Goal: Task Accomplishment & Management: Manage account settings

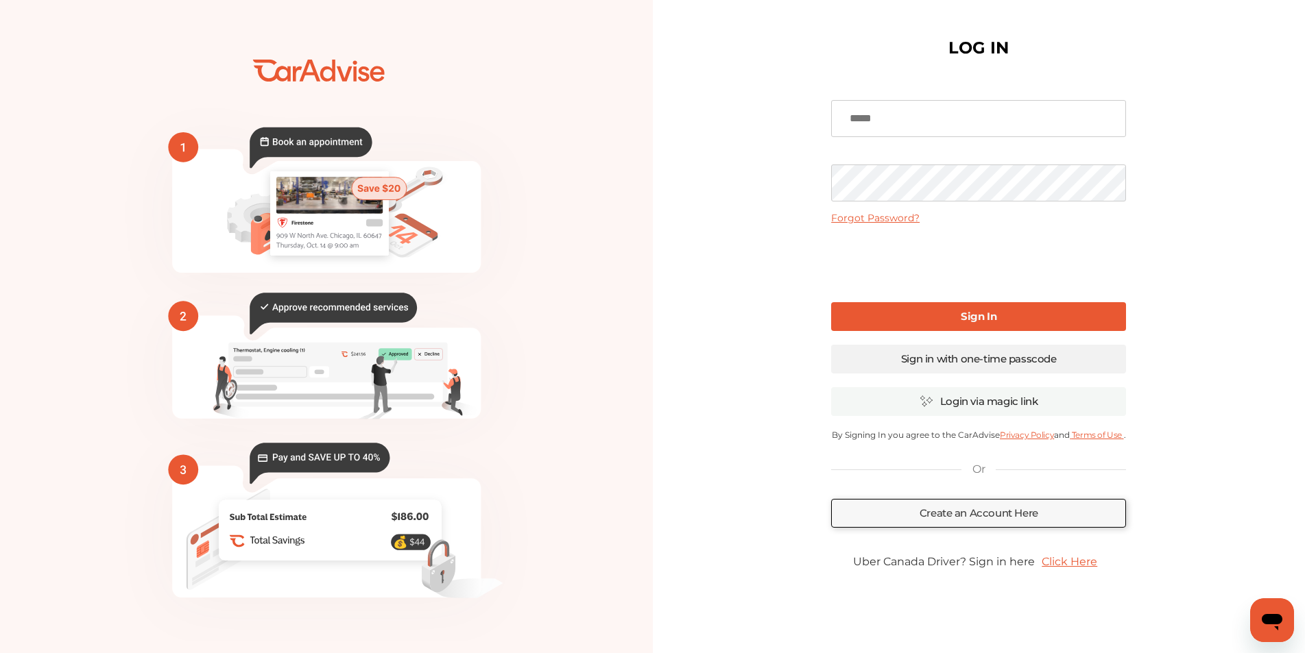
click at [1027, 366] on link "Sign in with one-time passcode" at bounding box center [978, 359] width 295 height 29
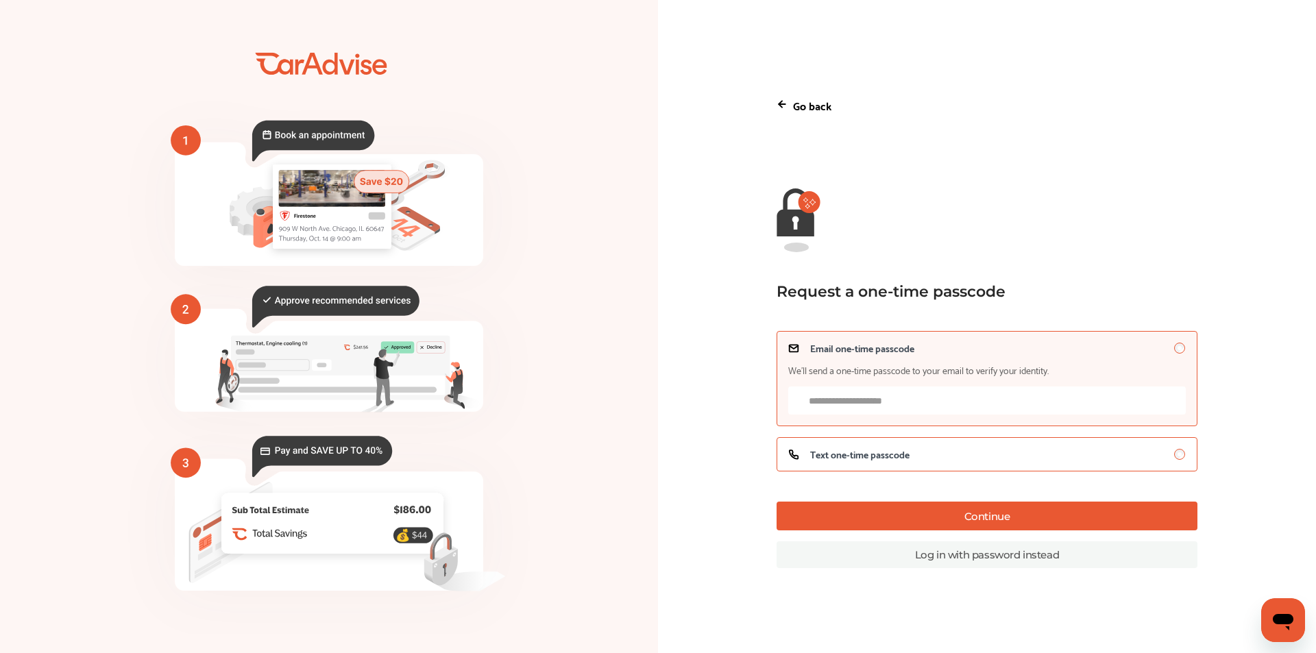
click at [862, 451] on span "Text one-time passcode" at bounding box center [859, 454] width 99 height 11
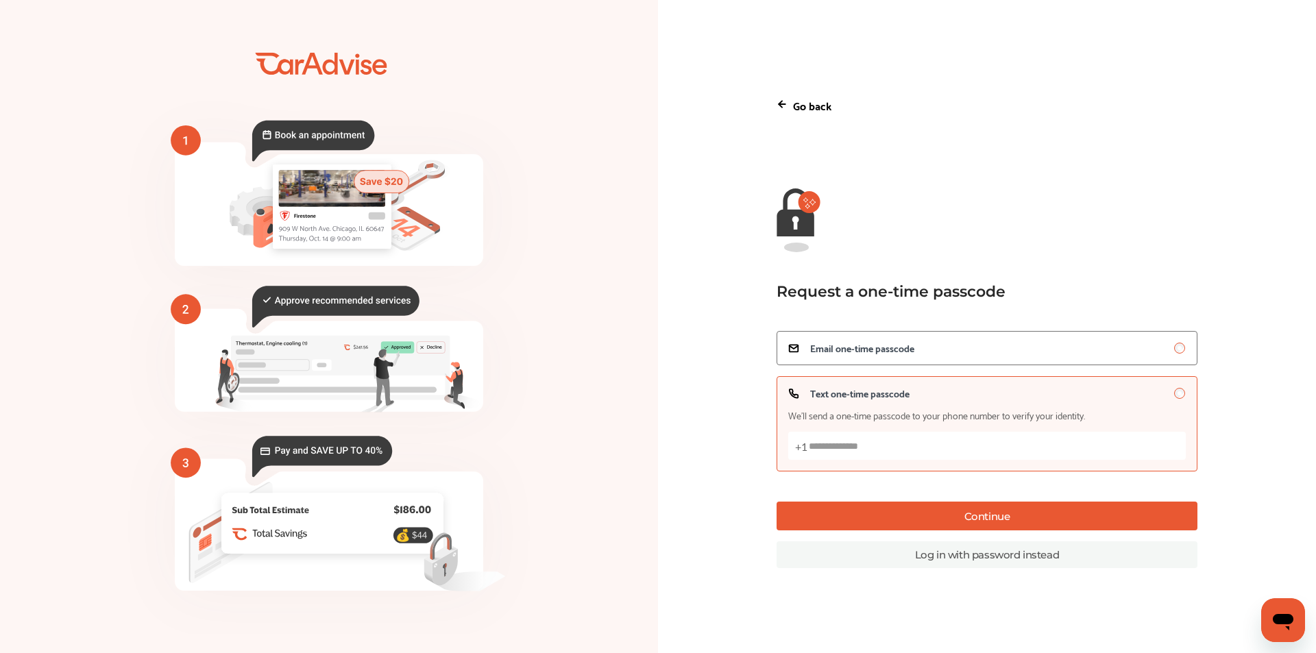
click at [854, 451] on input "Text one-time passcode We’ll send a one-time passcode to your phone number to v…" at bounding box center [987, 446] width 398 height 28
type input "**********"
click at [969, 516] on button "Continue" at bounding box center [987, 516] width 421 height 29
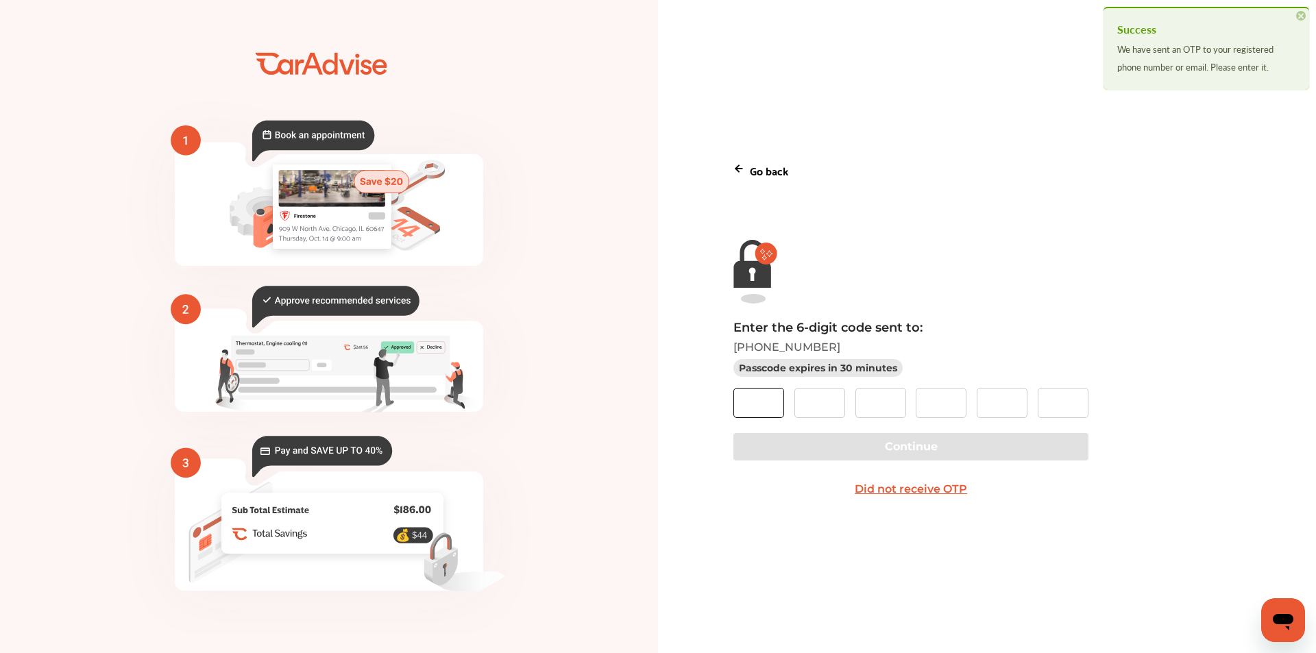
click at [745, 409] on input "text" at bounding box center [759, 403] width 51 height 30
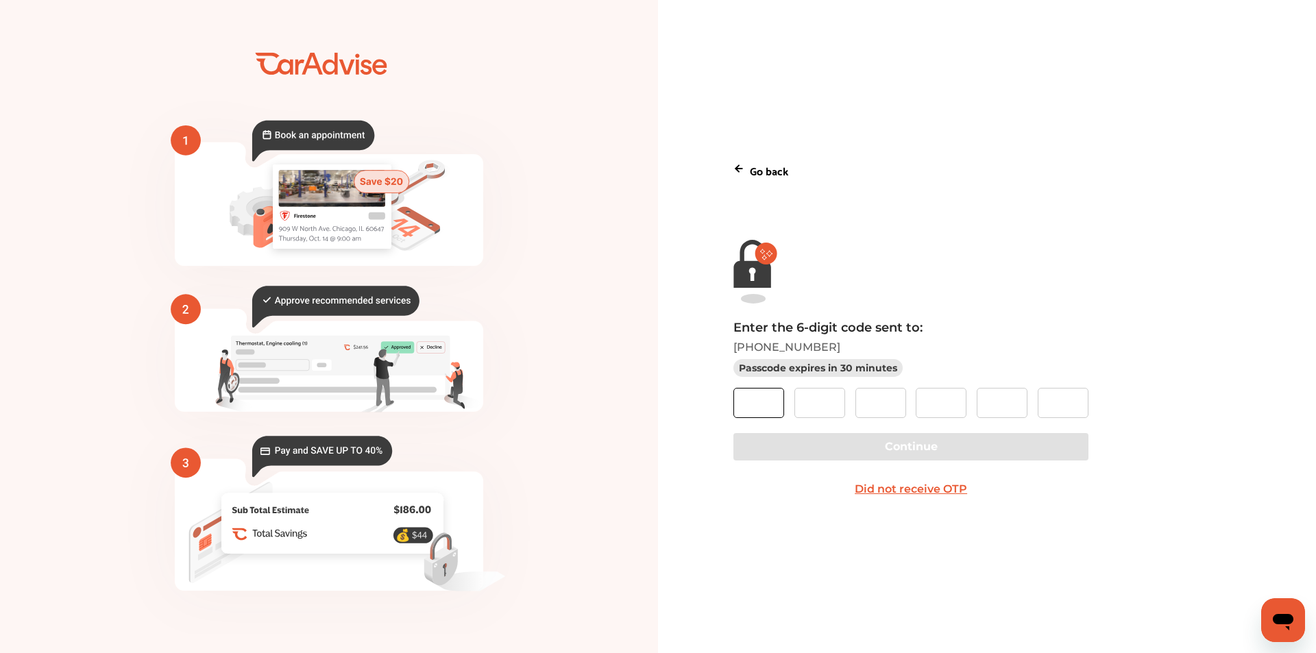
type input "*"
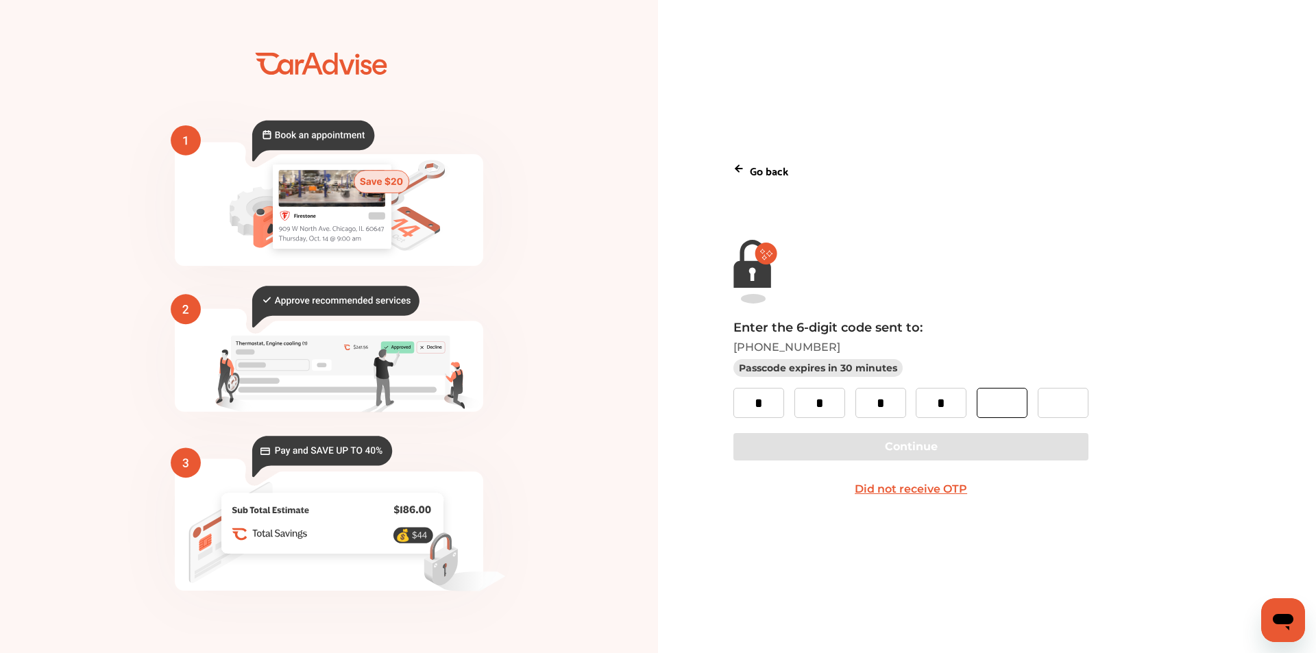
type input "*"
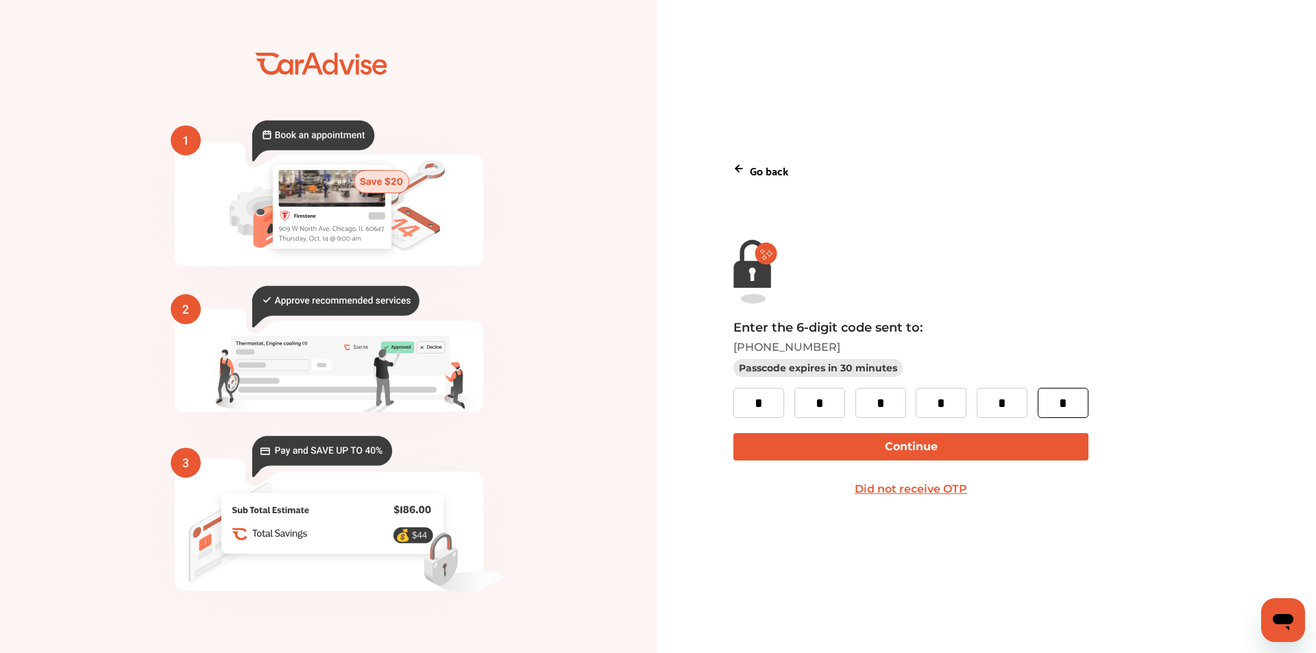
type input "*"
click at [1022, 439] on button "Continue" at bounding box center [911, 446] width 354 height 27
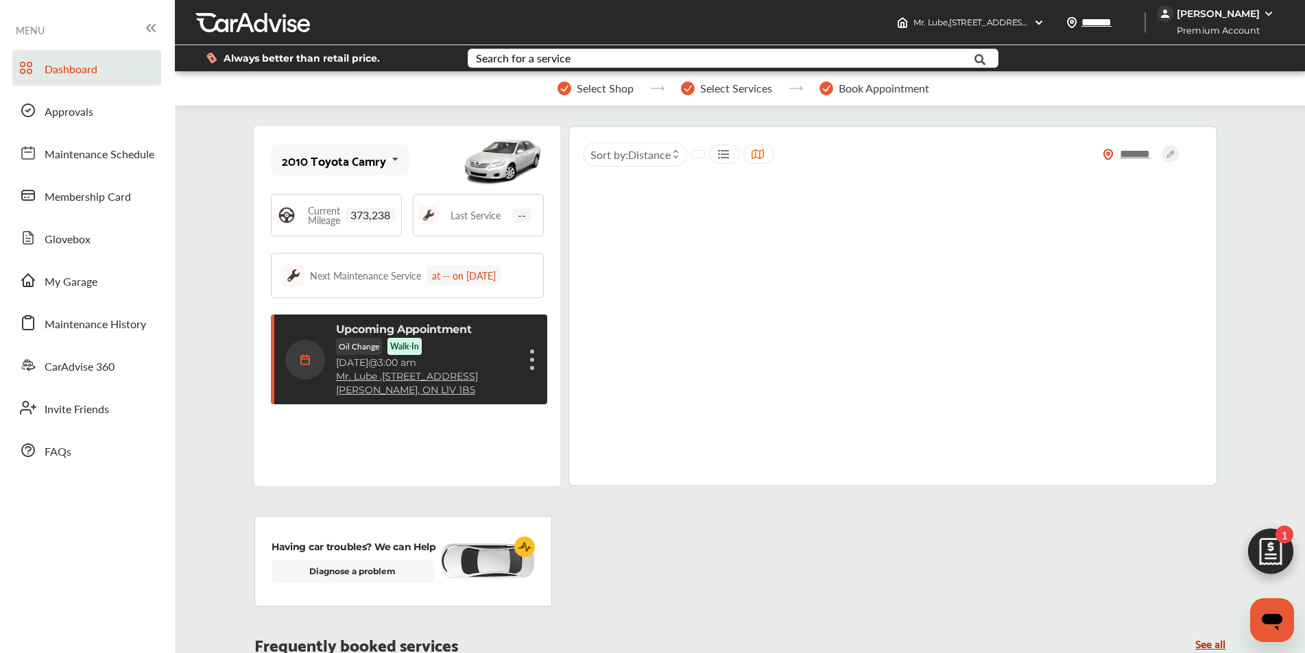
scroll to position [195, 0]
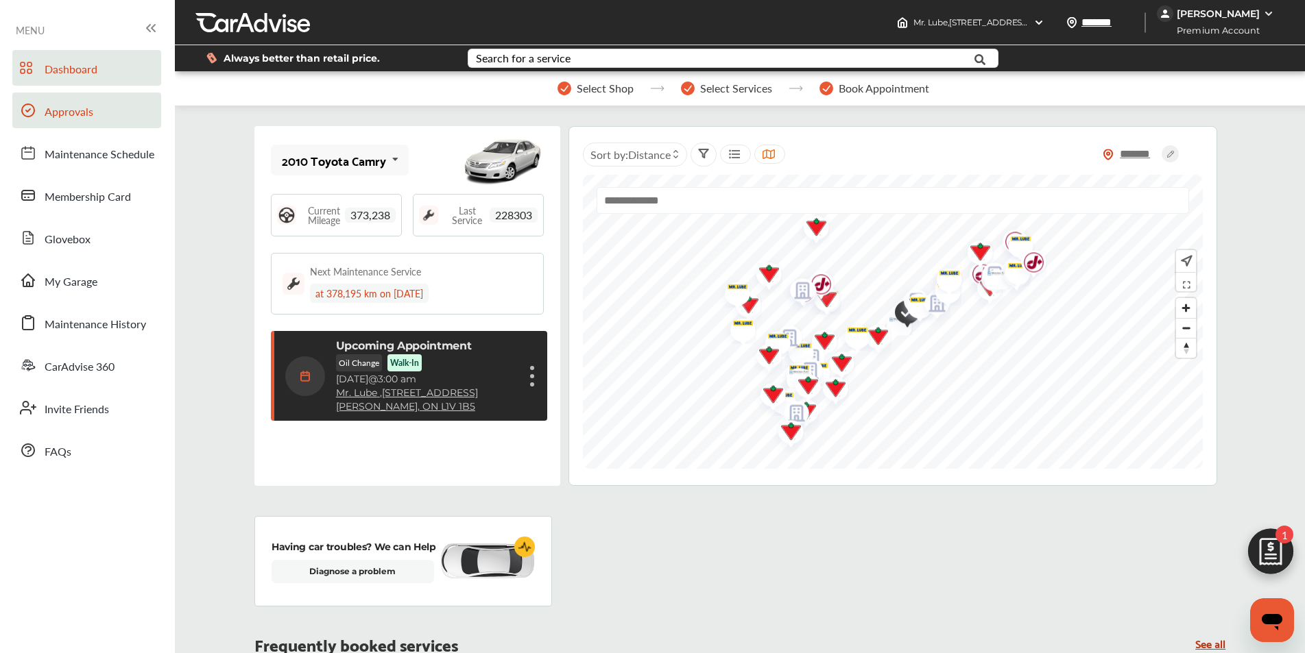
click at [81, 128] on link "Approvals" at bounding box center [86, 111] width 149 height 36
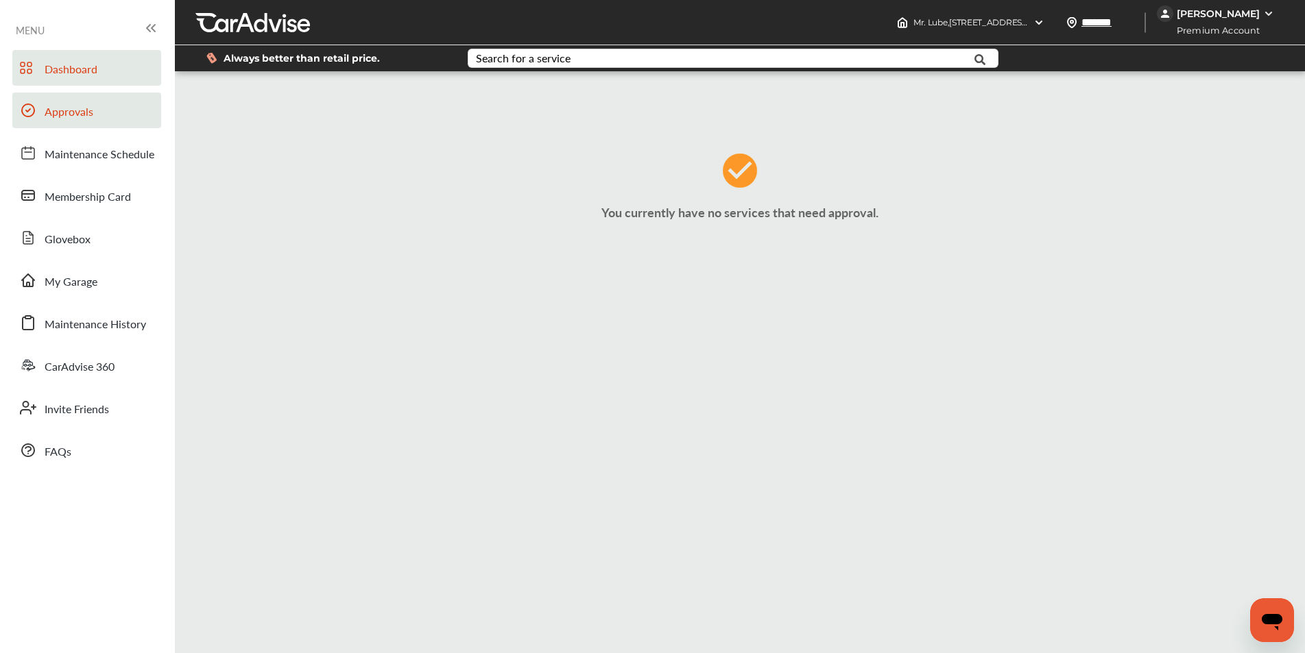
click at [56, 67] on span "Dashboard" at bounding box center [71, 70] width 53 height 18
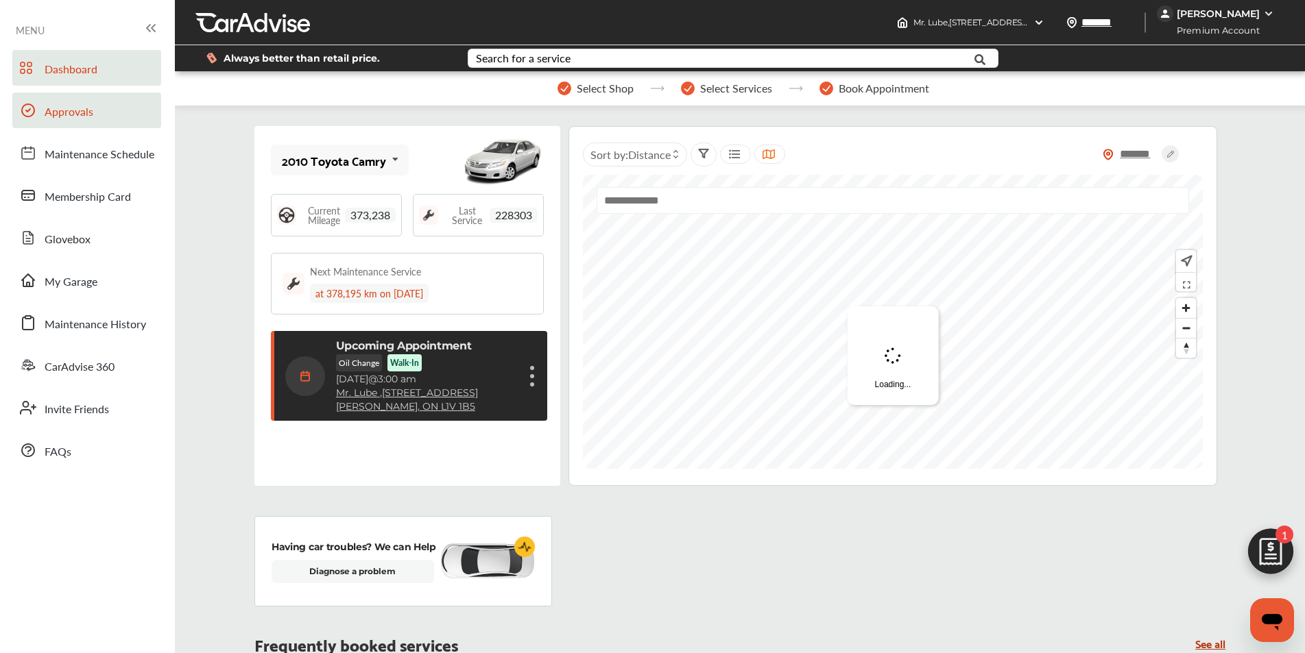
scroll to position [195, 0]
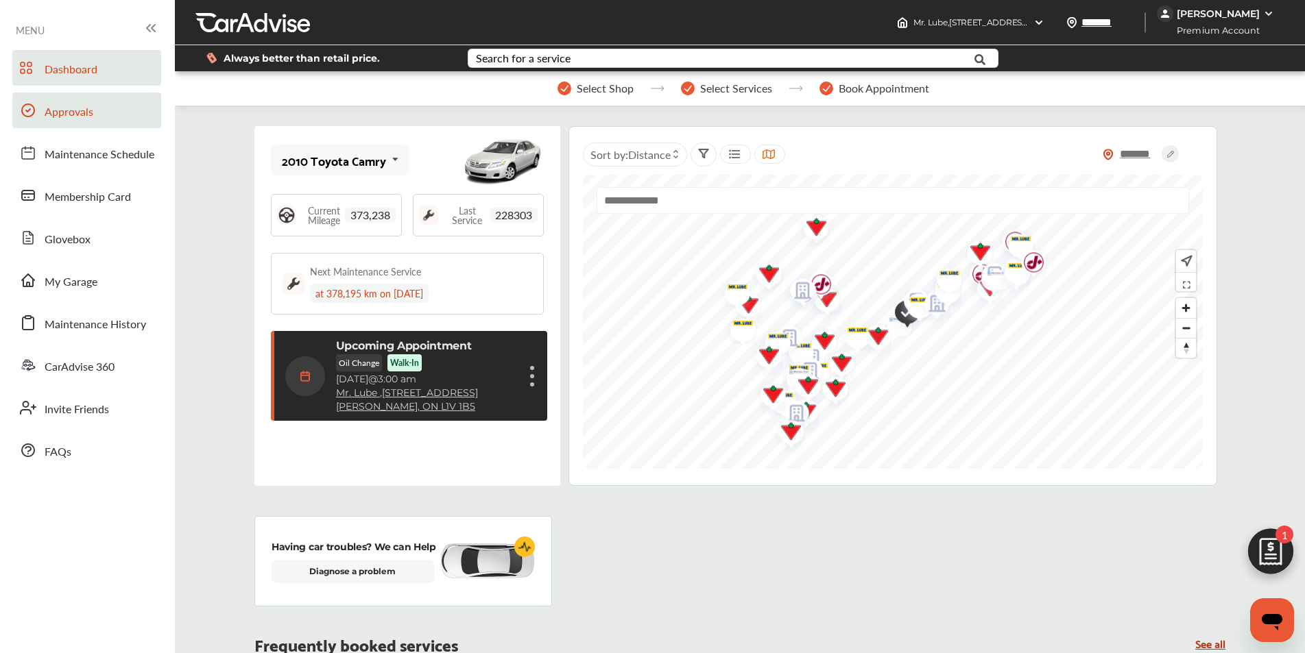
click at [116, 110] on link "Approvals" at bounding box center [86, 111] width 149 height 36
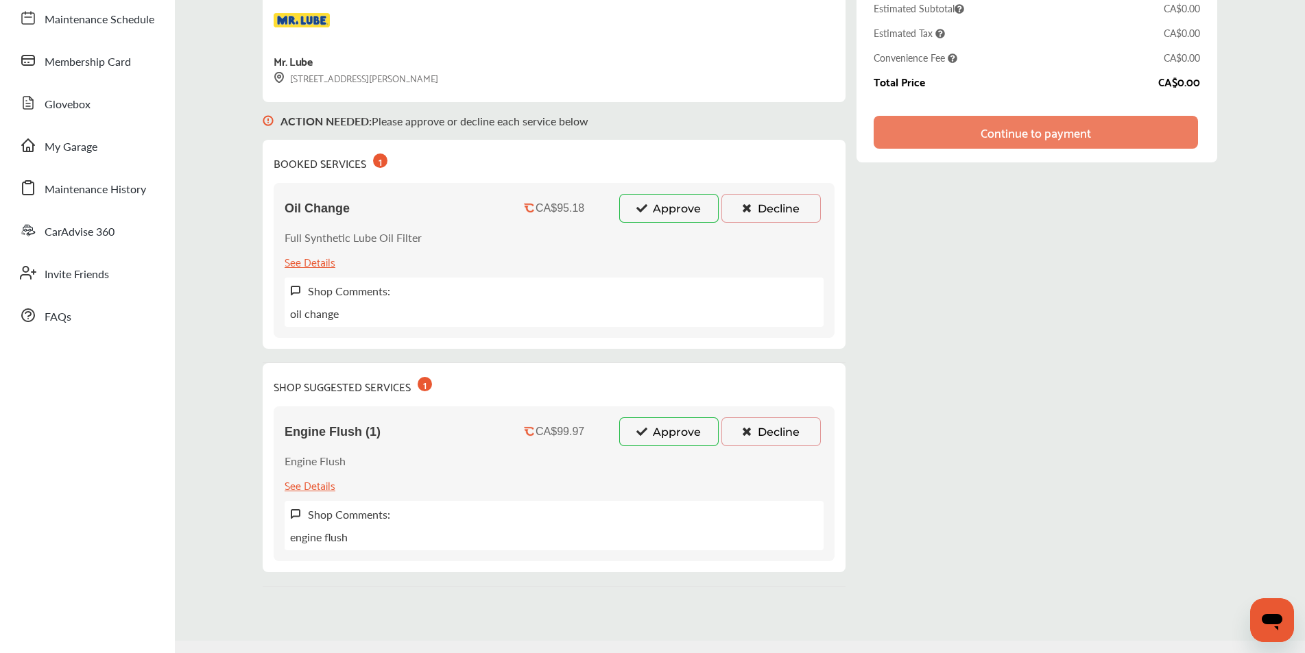
scroll to position [137, 0]
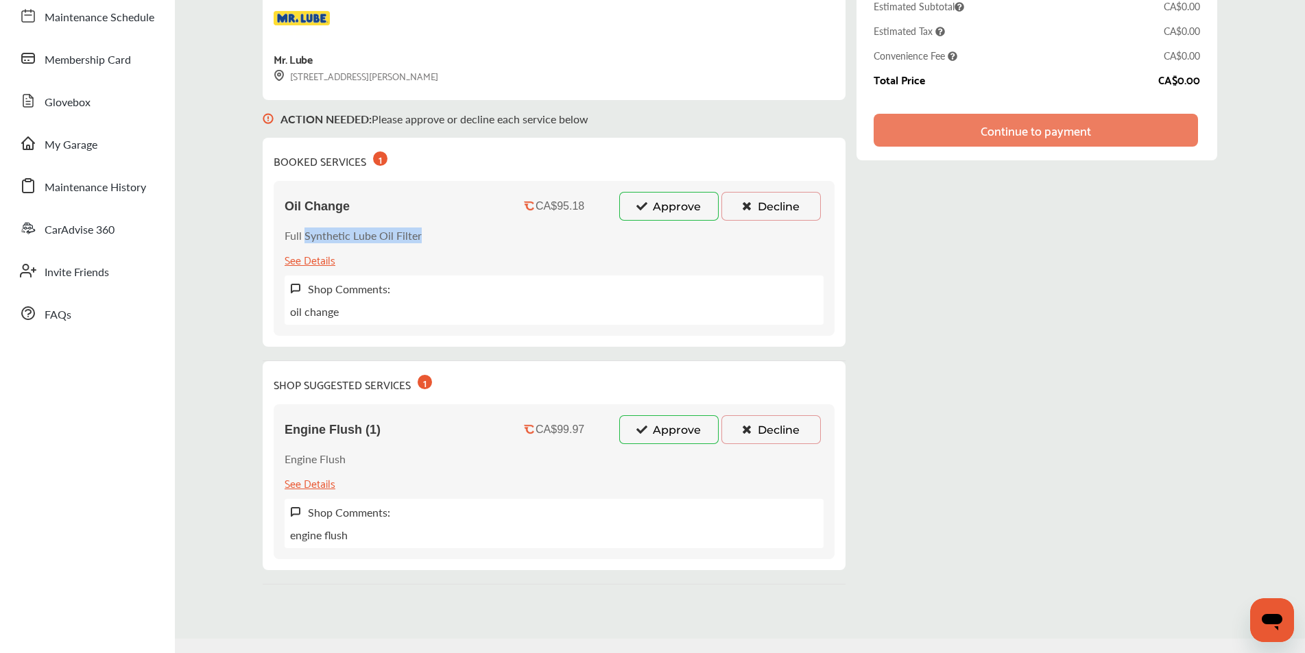
drag, startPoint x: 418, startPoint y: 237, endPoint x: 302, endPoint y: 237, distance: 115.9
click at [302, 237] on div "Oil Change CA$95.18 Approve Decline Full Synthetic Lube Oil Filter See Details …" at bounding box center [554, 258] width 561 height 155
click at [312, 239] on p "Full Synthetic Lube Oil Filter" at bounding box center [353, 236] width 137 height 16
drag, startPoint x: 302, startPoint y: 234, endPoint x: 424, endPoint y: 232, distance: 122.7
click at [424, 232] on div "Oil Change CA$95.18 Approve Decline Full Synthetic Lube Oil Filter See Details …" at bounding box center [554, 258] width 561 height 155
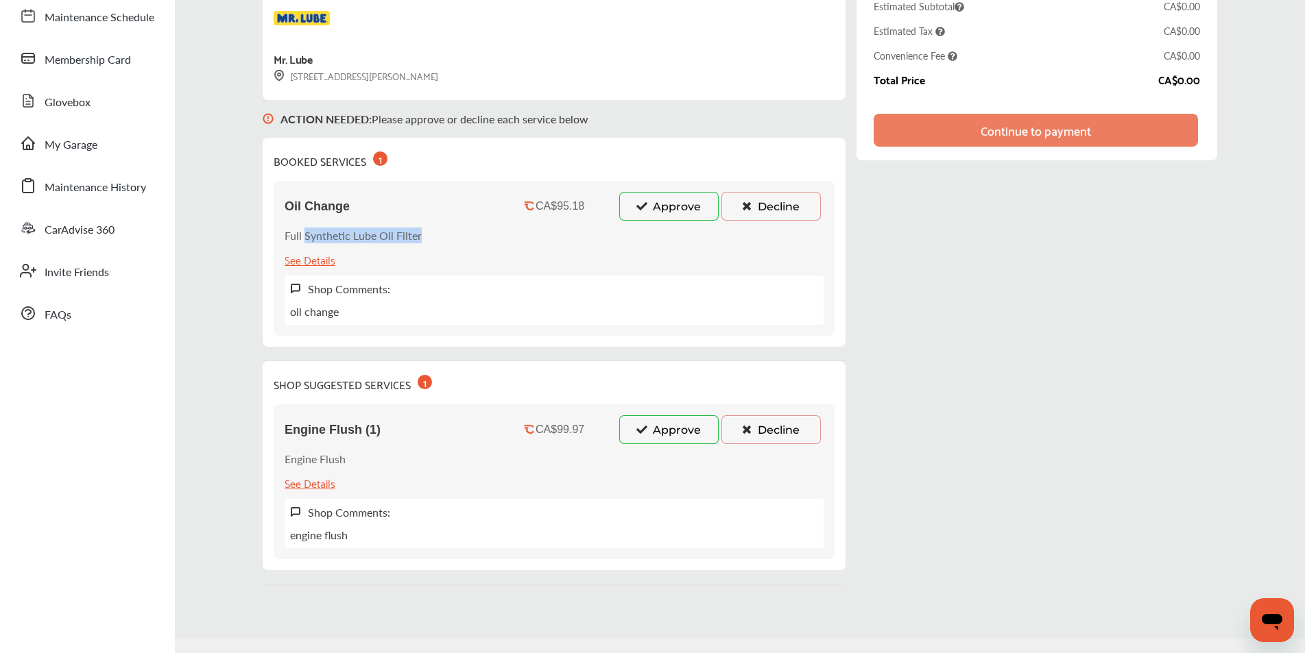
click at [415, 233] on p "Full Synthetic Lube Oil Filter" at bounding box center [353, 236] width 137 height 16
drag, startPoint x: 418, startPoint y: 233, endPoint x: 302, endPoint y: 232, distance: 116.5
click at [302, 232] on div "Oil Change CA$95.18 Approve Decline Full Synthetic Lube Oil Filter See Details …" at bounding box center [554, 258] width 561 height 155
click at [420, 238] on div "Oil Change CA$95.18 Approve Decline Full Synthetic Lube Oil Filter See Details …" at bounding box center [554, 258] width 561 height 155
drag, startPoint x: 436, startPoint y: 233, endPoint x: 325, endPoint y: 234, distance: 111.1
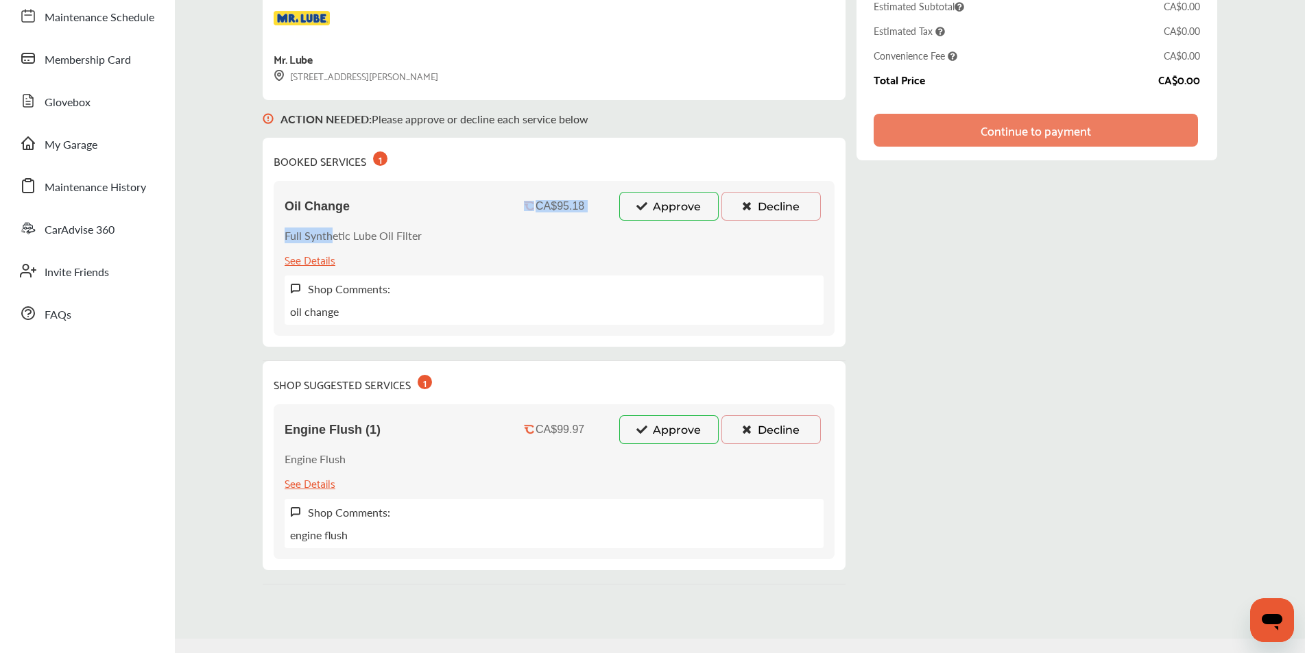
click at [325, 234] on div "Oil Change CA$95.18 Approve Decline Full Synthetic Lube Oil Filter See Details …" at bounding box center [554, 258] width 561 height 155
click at [325, 234] on p "Full Synthetic Lube Oil Filter" at bounding box center [353, 236] width 137 height 16
click at [777, 429] on button "Decline" at bounding box center [770, 429] width 99 height 29
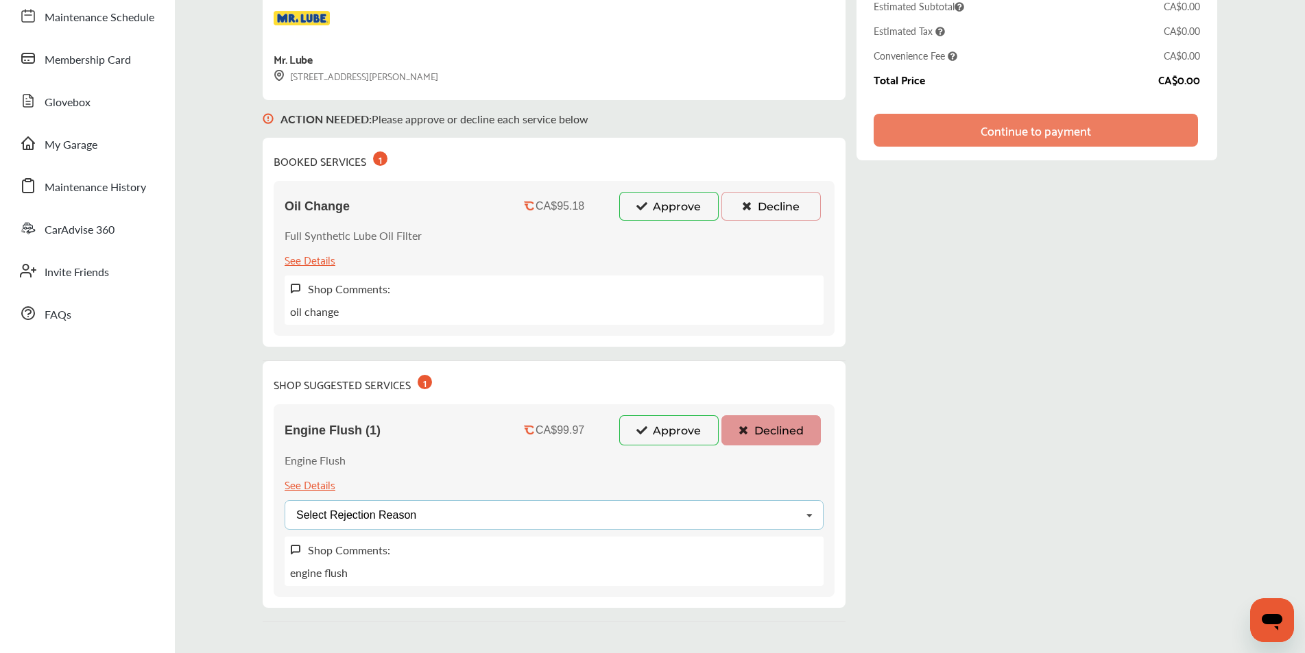
click at [734, 518] on div "Select Rejection Reason Price Not Required More Info Needed Other" at bounding box center [554, 514] width 539 height 29
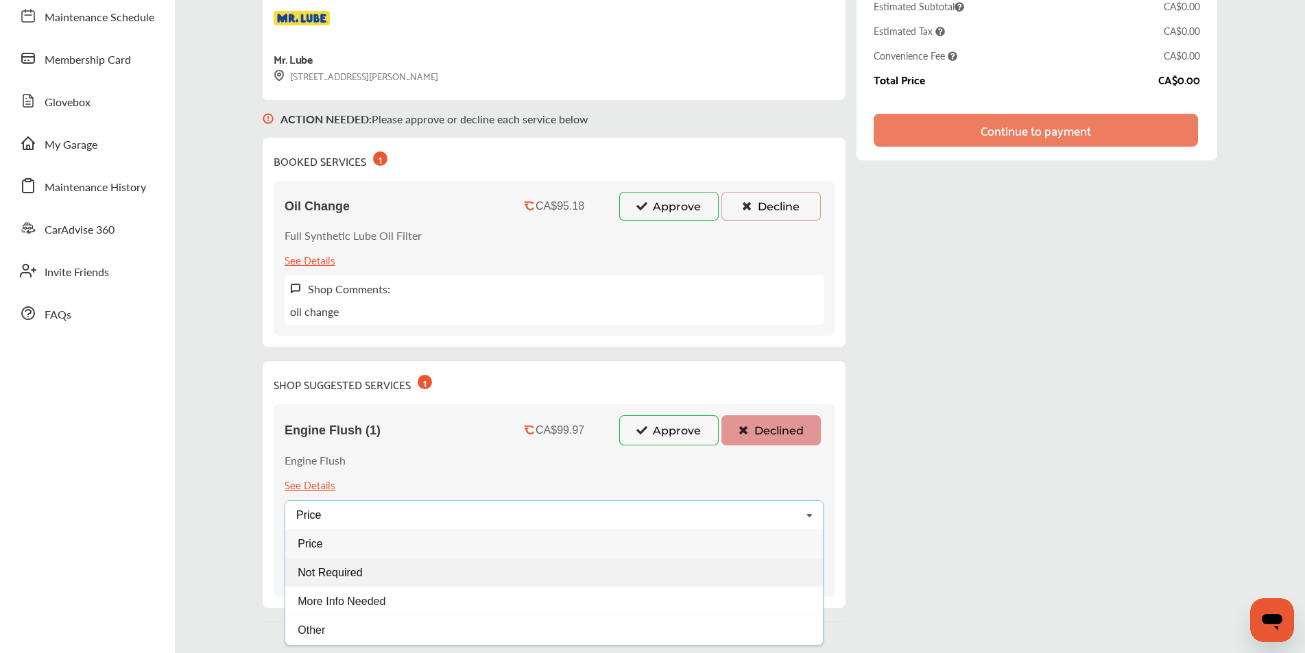
click at [360, 575] on div "Not Required" at bounding box center [553, 573] width 537 height 29
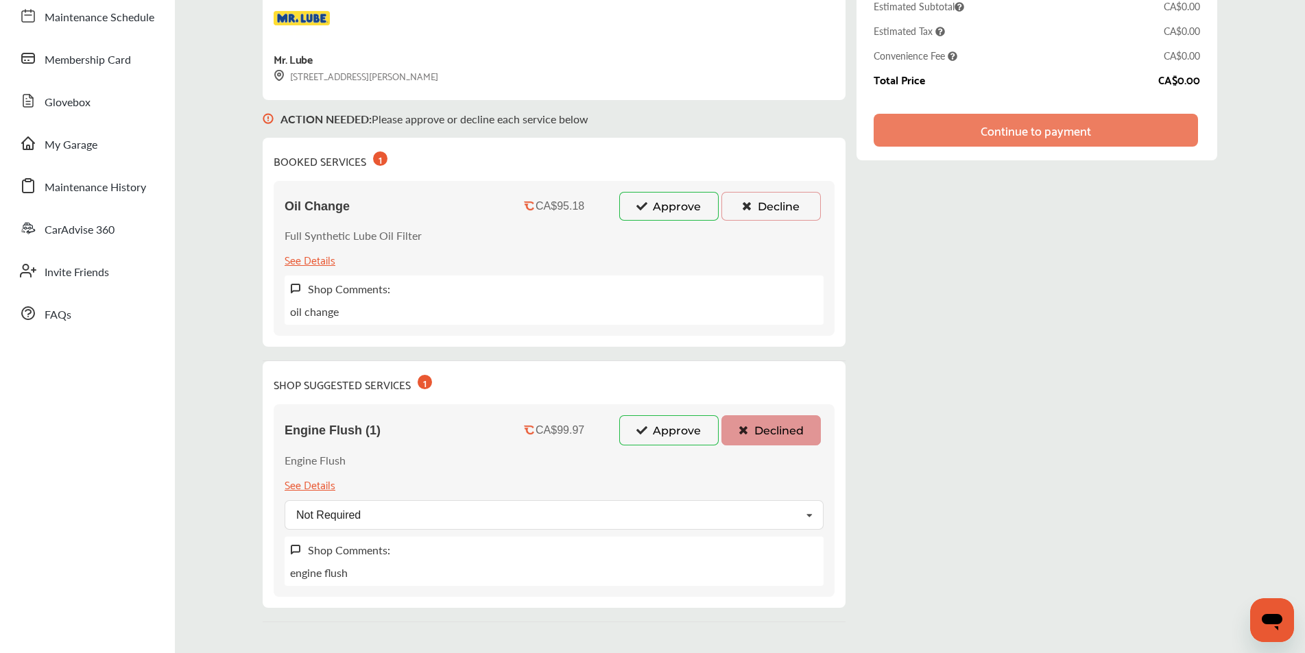
click at [906, 429] on div "Review & Approve Services Mr. Lube 1195 Kingston Road Pickering, ON L1V 1B5 ACT…" at bounding box center [740, 286] width 954 height 671
click at [771, 435] on button "Declined" at bounding box center [770, 430] width 99 height 30
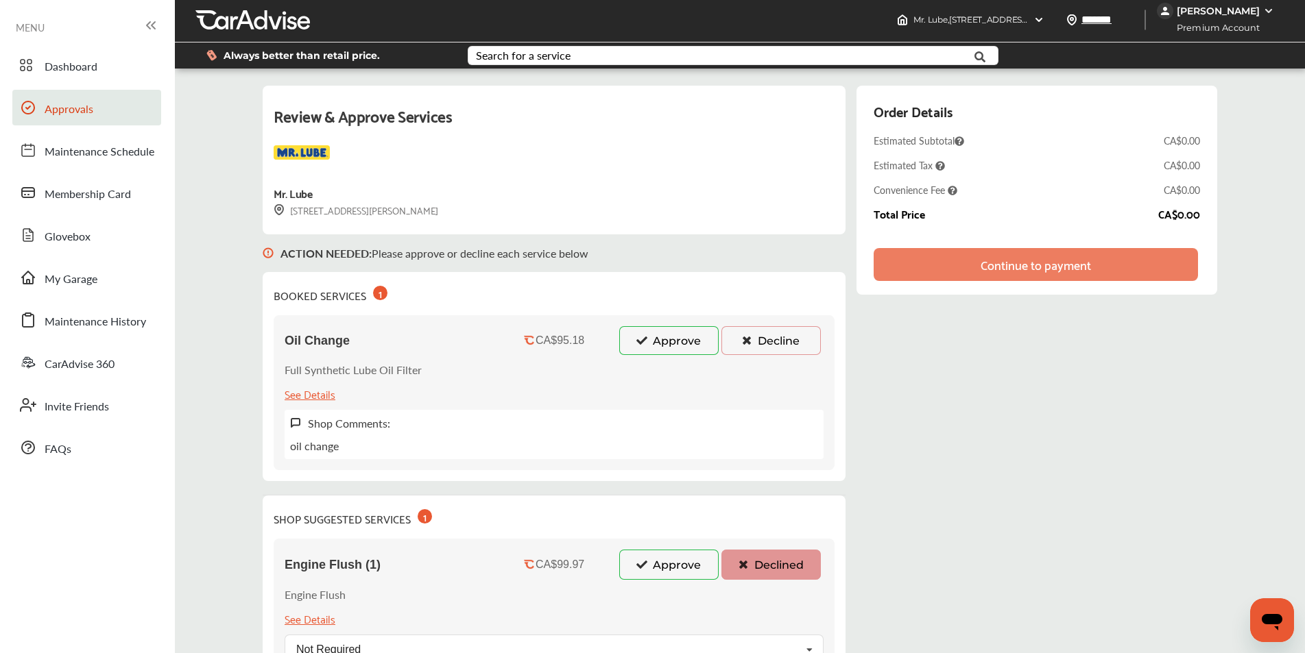
scroll to position [0, 0]
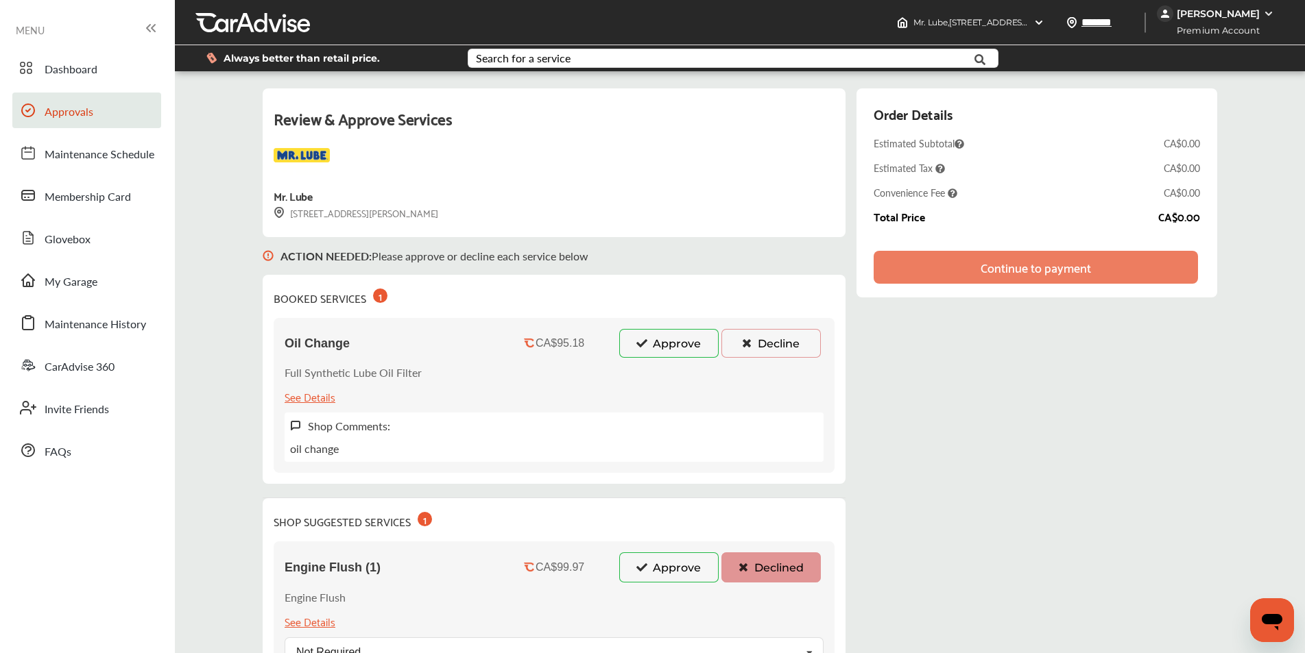
click at [338, 451] on div "Shop Comments: oil change" at bounding box center [554, 437] width 539 height 49
click at [320, 449] on p "oil change" at bounding box center [314, 449] width 49 height 16
click at [351, 434] on label "Shop Comments:" at bounding box center [349, 426] width 82 height 16
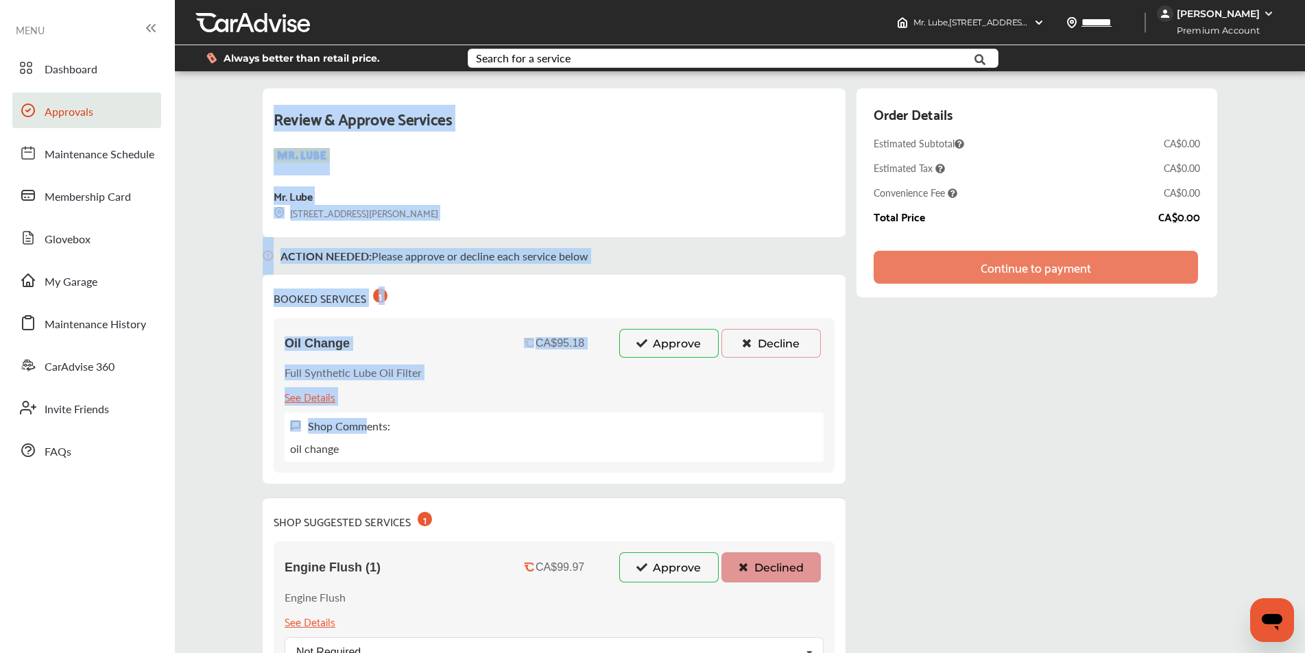
drag, startPoint x: 335, startPoint y: 457, endPoint x: 250, endPoint y: 457, distance: 85.7
click at [250, 457] on div "Review & Approve Services Mr. Lube 1195 Kingston Road Pickering, ON L1V 1B5 ACT…" at bounding box center [739, 424] width 1123 height 685
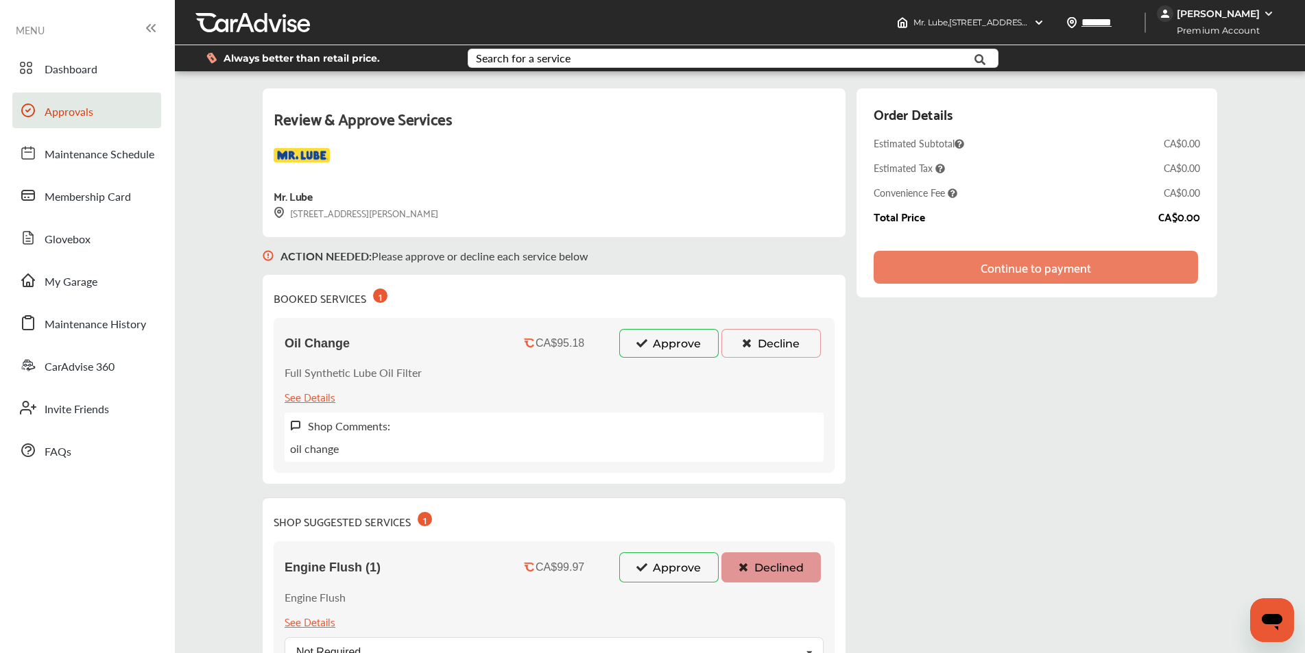
click at [330, 457] on p "oil change" at bounding box center [314, 449] width 49 height 16
drag, startPoint x: 313, startPoint y: 458, endPoint x: 288, endPoint y: 457, distance: 25.4
click at [287, 459] on div "Shop Comments: oil change" at bounding box center [554, 437] width 539 height 49
click at [290, 457] on p "oil change" at bounding box center [314, 449] width 49 height 16
drag, startPoint x: 287, startPoint y: 453, endPoint x: 341, endPoint y: 457, distance: 54.3
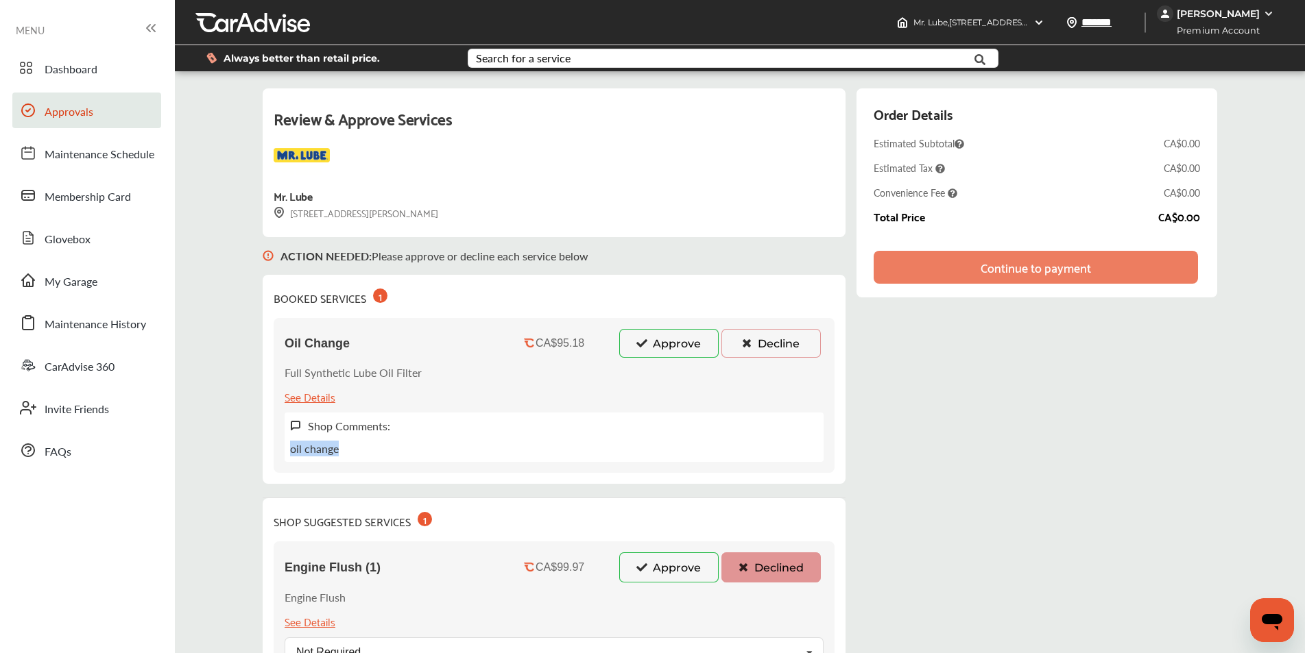
click at [341, 456] on div "Shop Comments: oil change" at bounding box center [554, 437] width 539 height 49
click at [341, 457] on div "Shop Comments: oil change" at bounding box center [554, 437] width 539 height 49
drag, startPoint x: 340, startPoint y: 457, endPoint x: 285, endPoint y: 455, distance: 54.9
click at [285, 455] on div "Shop Comments: oil change" at bounding box center [554, 437] width 539 height 49
click at [293, 451] on p "oil change" at bounding box center [314, 449] width 49 height 16
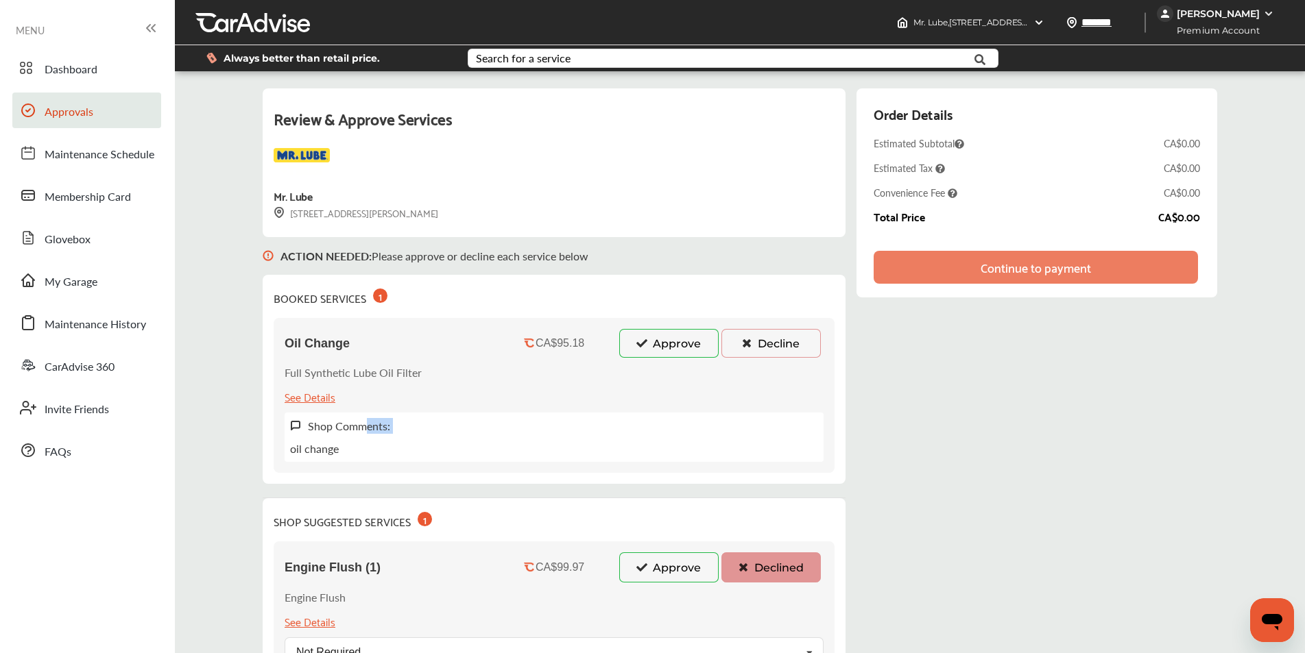
drag, startPoint x: 287, startPoint y: 451, endPoint x: 359, endPoint y: 449, distance: 72.0
click at [359, 449] on div "Shop Comments: oil change" at bounding box center [554, 437] width 539 height 49
click at [381, 437] on div "Shop Comments: oil change" at bounding box center [554, 437] width 539 height 49
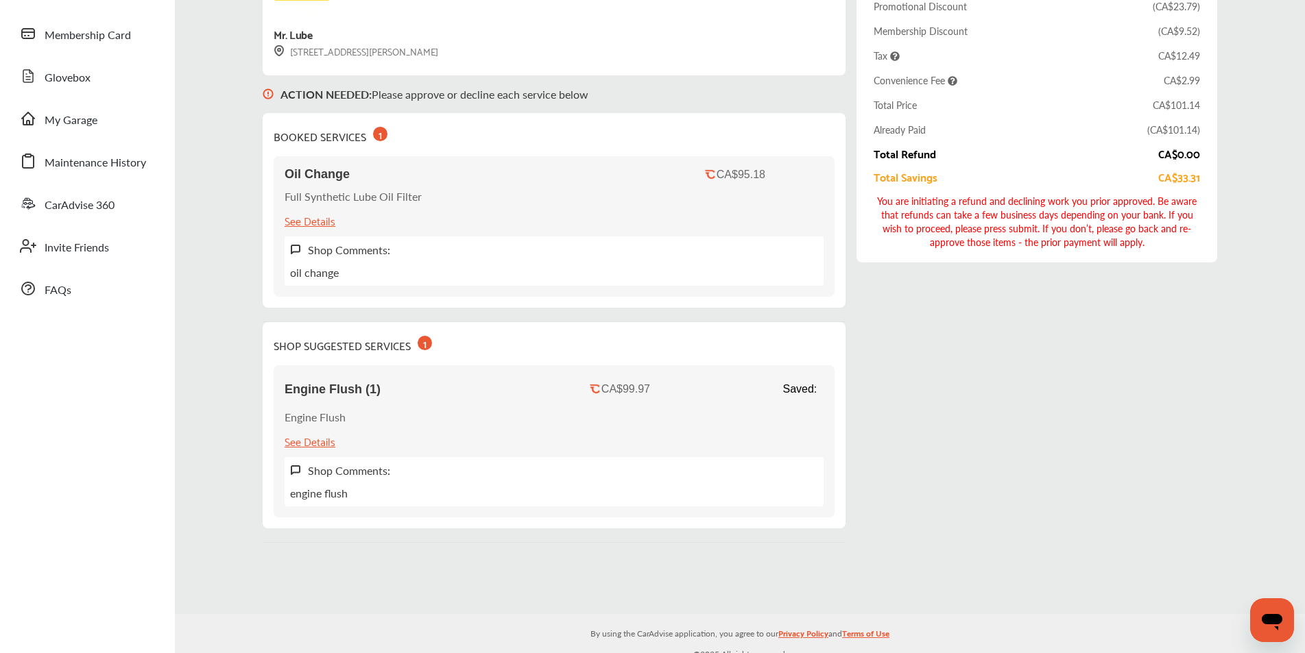
scroll to position [172, 0]
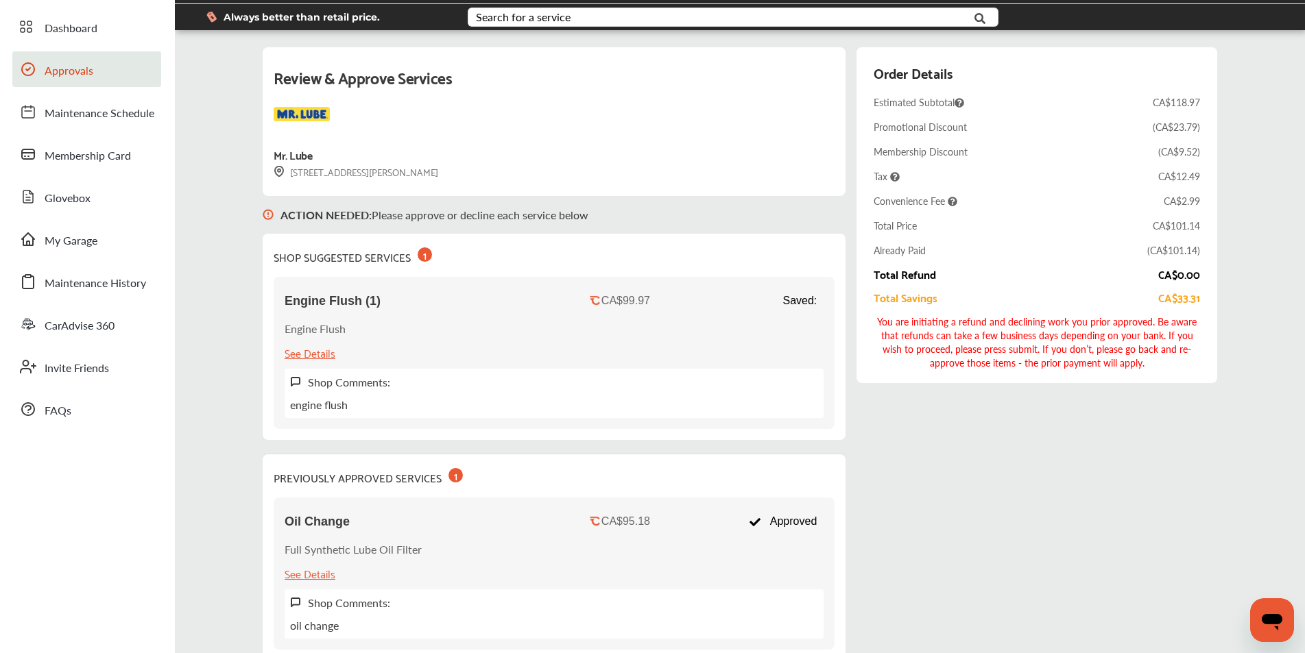
scroll to position [35, 0]
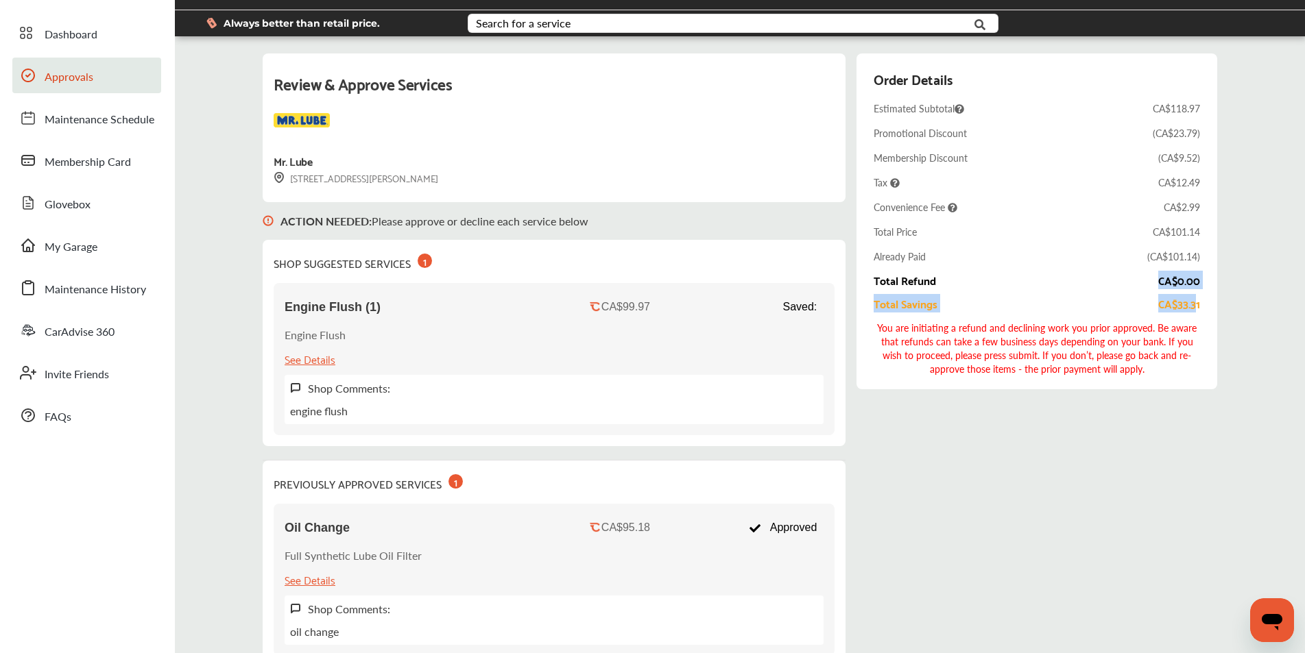
drag, startPoint x: 1200, startPoint y: 300, endPoint x: 1136, endPoint y: 291, distance: 65.1
click at [1136, 291] on div "Order Details Estimated Subtotal CA$118.97 Promotional Discount ( CA$23.79 ) Me…" at bounding box center [1036, 221] width 326 height 309
click at [1136, 439] on div "Review & Approve Services Mr. Lube 1195 Kingston Road Pickering, ON L1V 1B5 ACT…" at bounding box center [740, 367] width 954 height 628
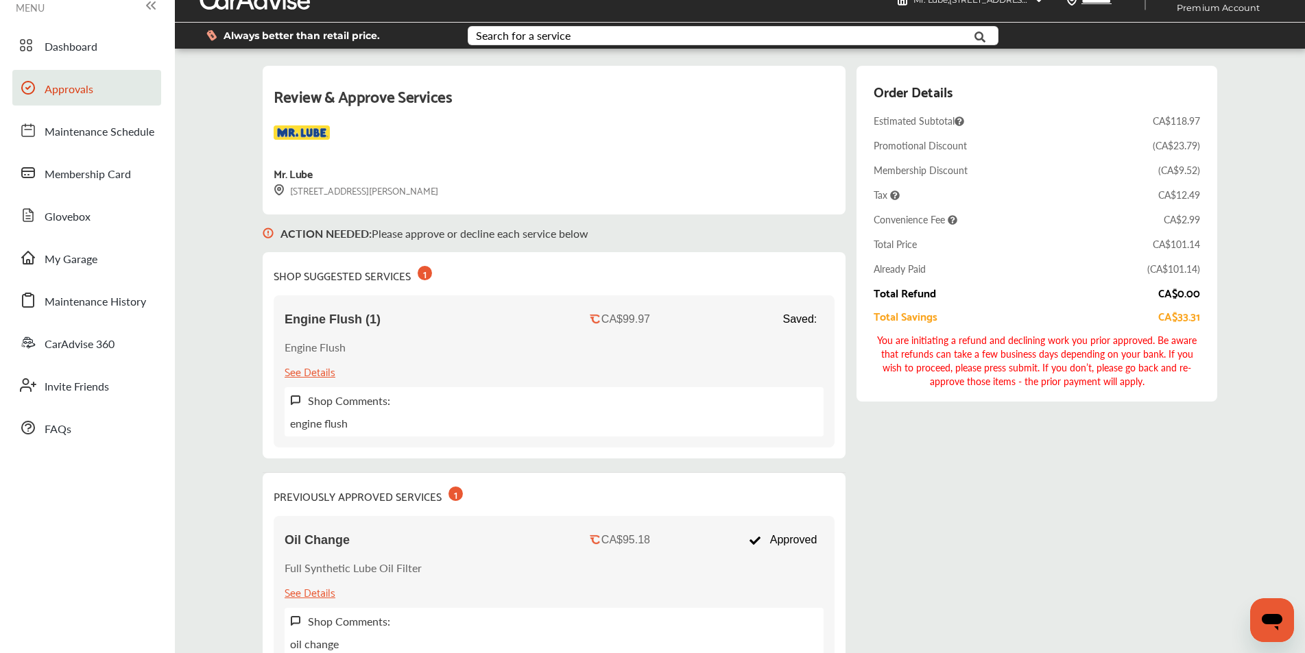
scroll to position [0, 0]
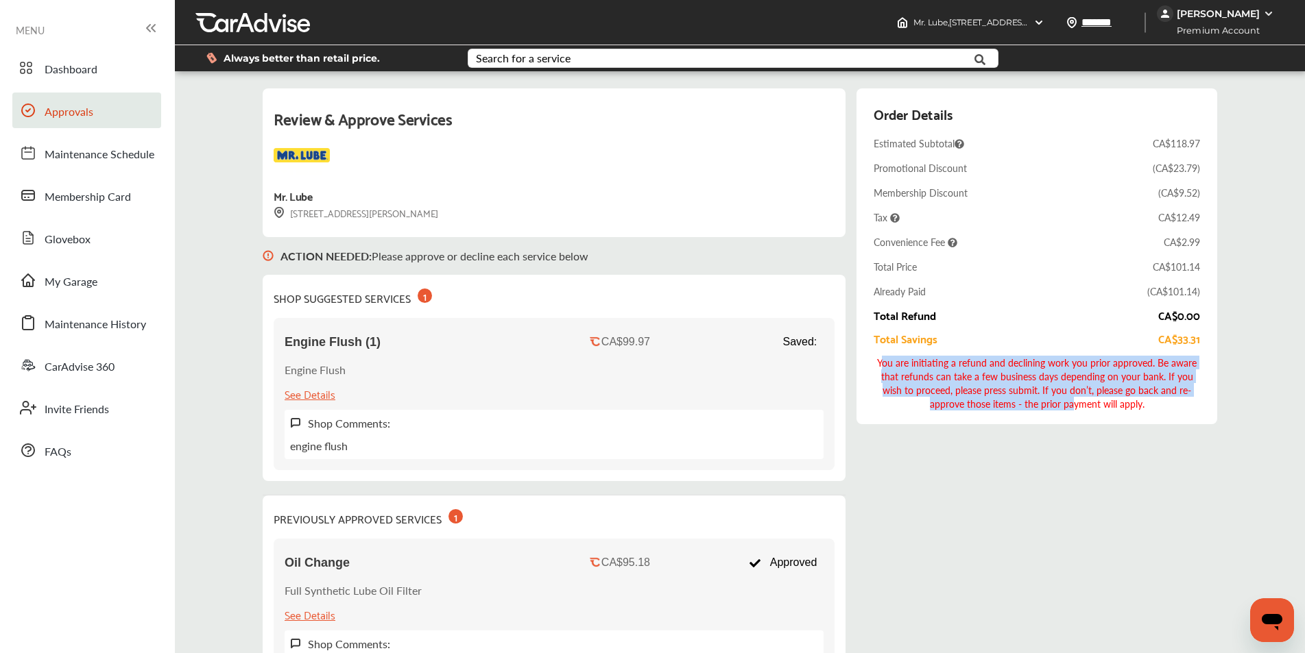
drag, startPoint x: 885, startPoint y: 359, endPoint x: 1056, endPoint y: 402, distance: 176.1
click at [1056, 402] on div "You are initiating a refund and declining work you prior approved. Be aware tha…" at bounding box center [1036, 383] width 326 height 55
drag, startPoint x: 1131, startPoint y: 409, endPoint x: 871, endPoint y: 363, distance: 264.5
click at [871, 363] on div "Order Details Estimated Subtotal CA$118.97 Promotional Discount ( CA$23.79 ) Me…" at bounding box center [1036, 256] width 361 height 336
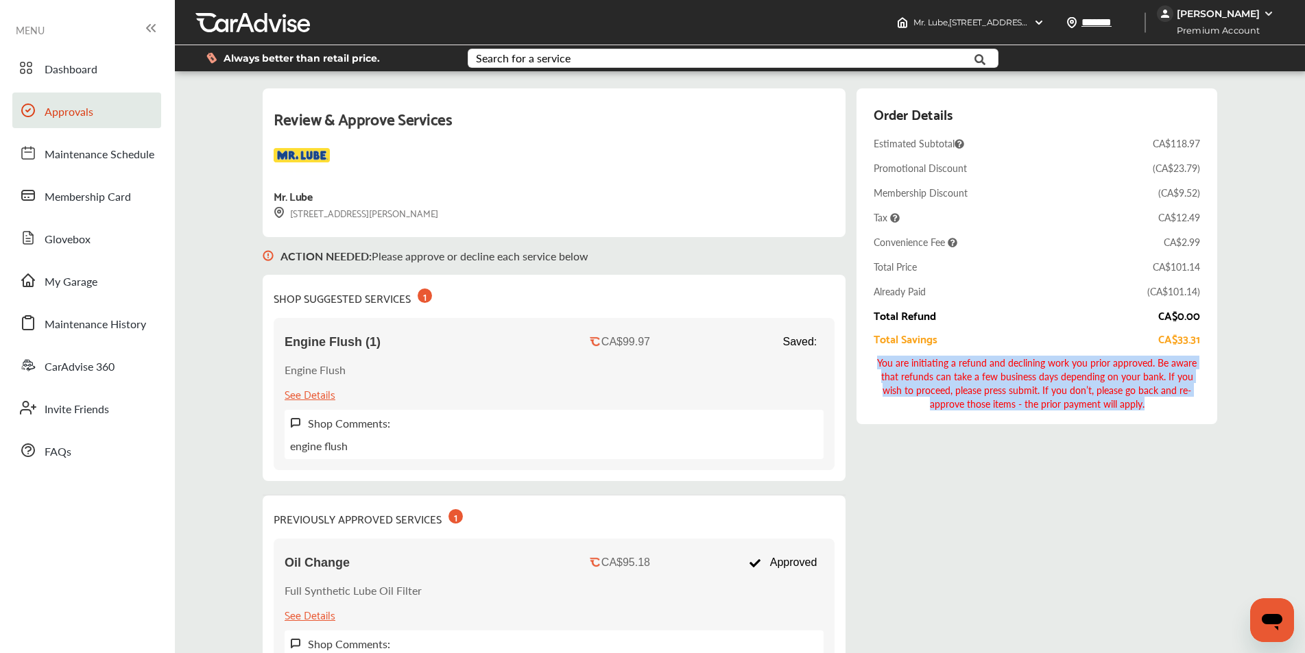
click at [973, 381] on div "You are initiating a refund and declining work you prior approved. Be aware tha…" at bounding box center [1036, 383] width 326 height 55
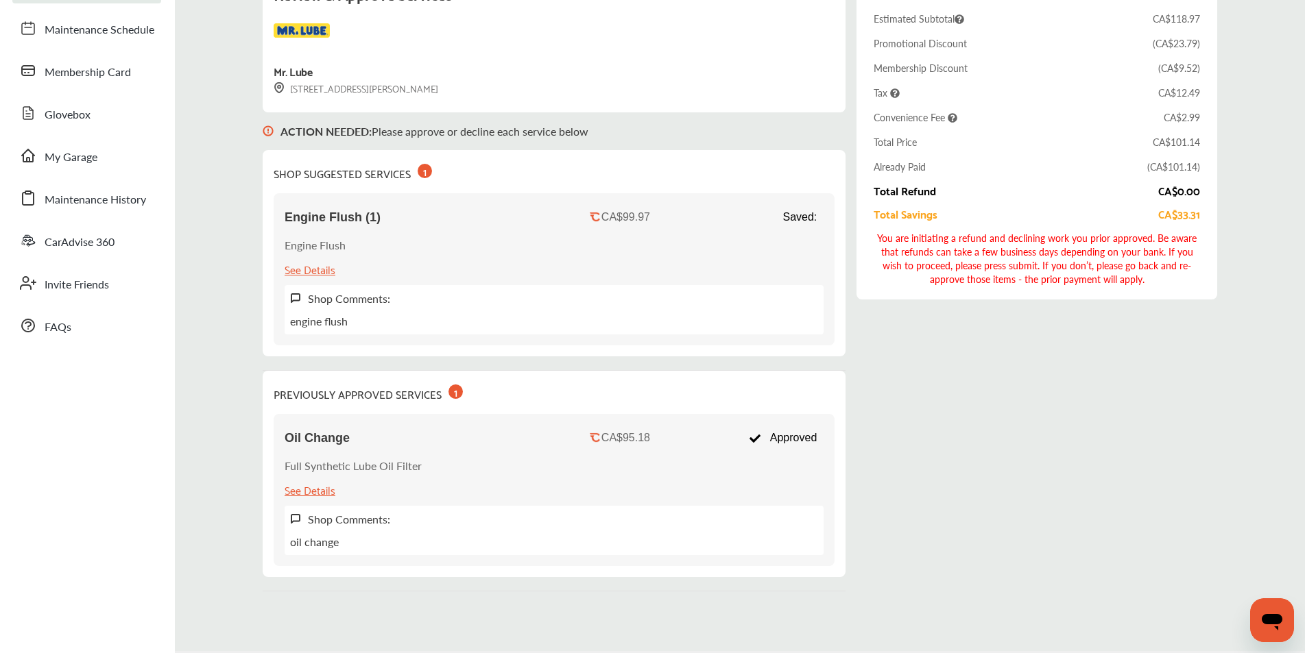
scroll to position [172, 0]
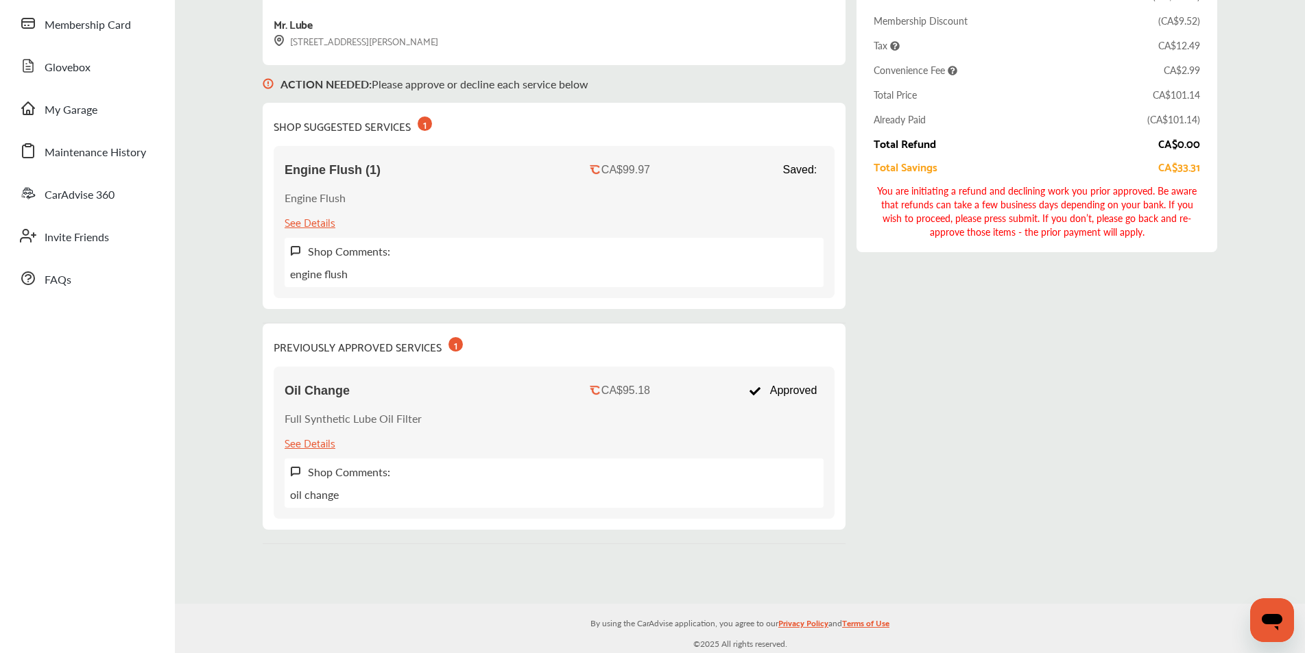
click at [930, 398] on div "Review & Approve Services Mr. Lube 1195 Kingston Road Pickering, ON L1V 1B5 ACT…" at bounding box center [740, 230] width 954 height 628
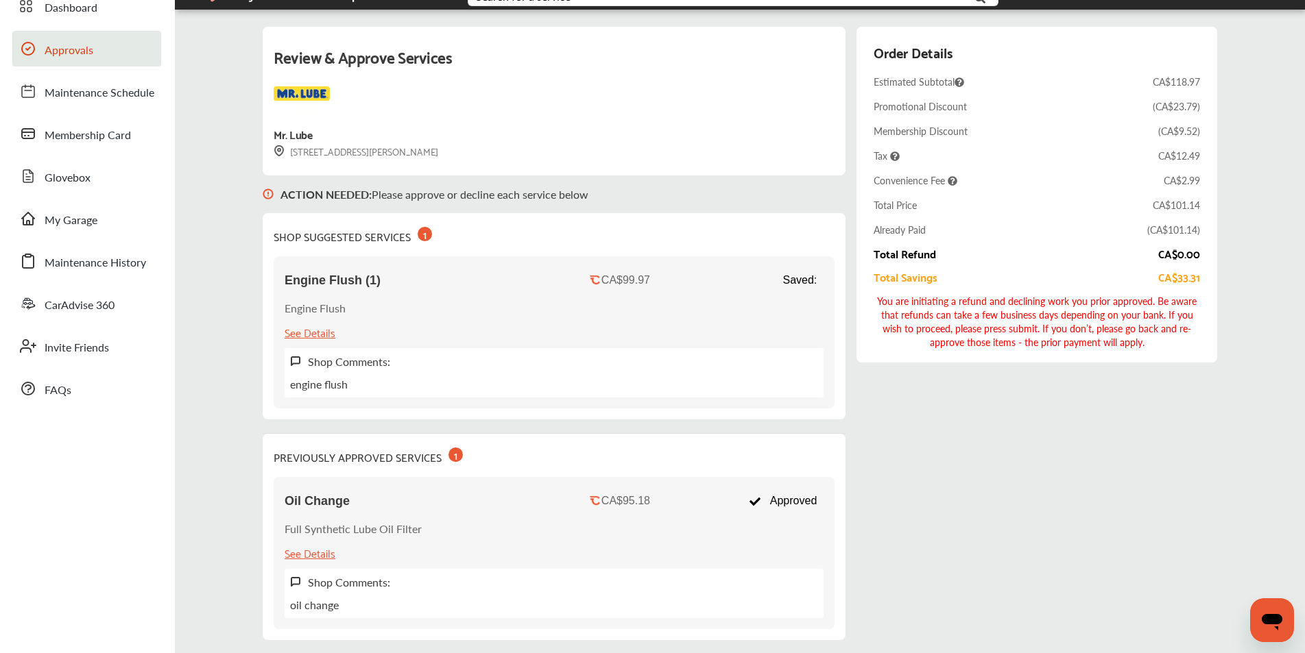
scroll to position [35, 0]
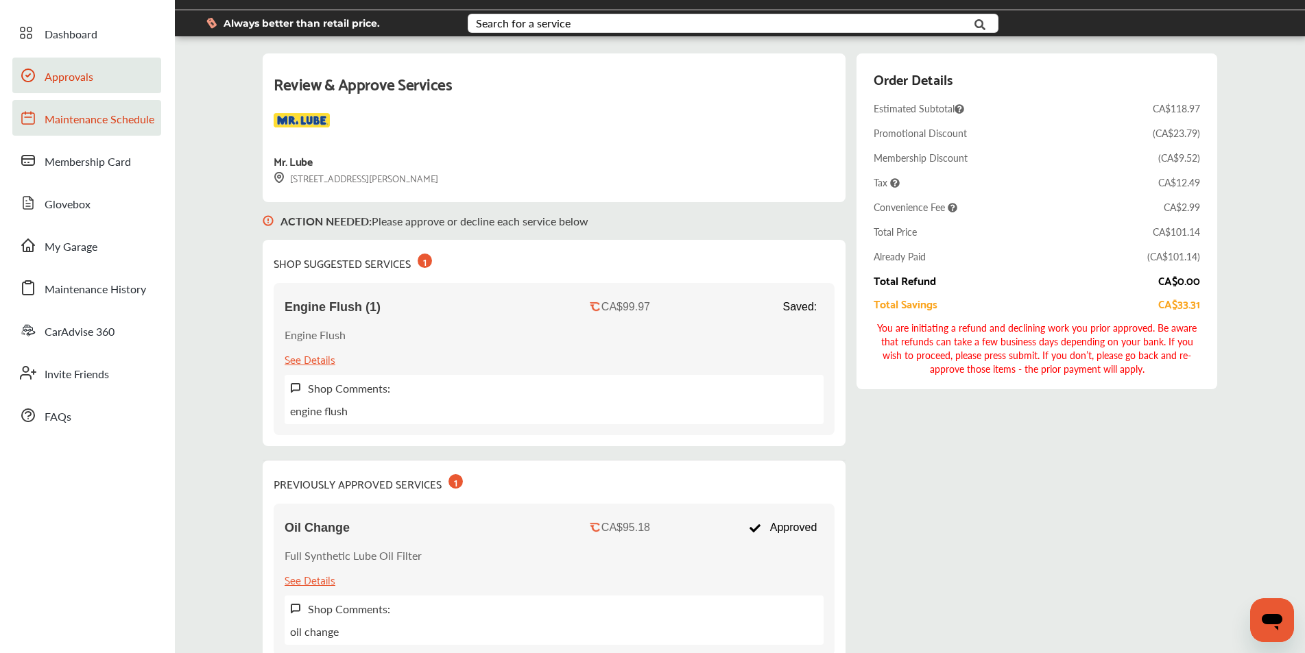
click at [112, 128] on span "Maintenance Schedule" at bounding box center [100, 120] width 110 height 18
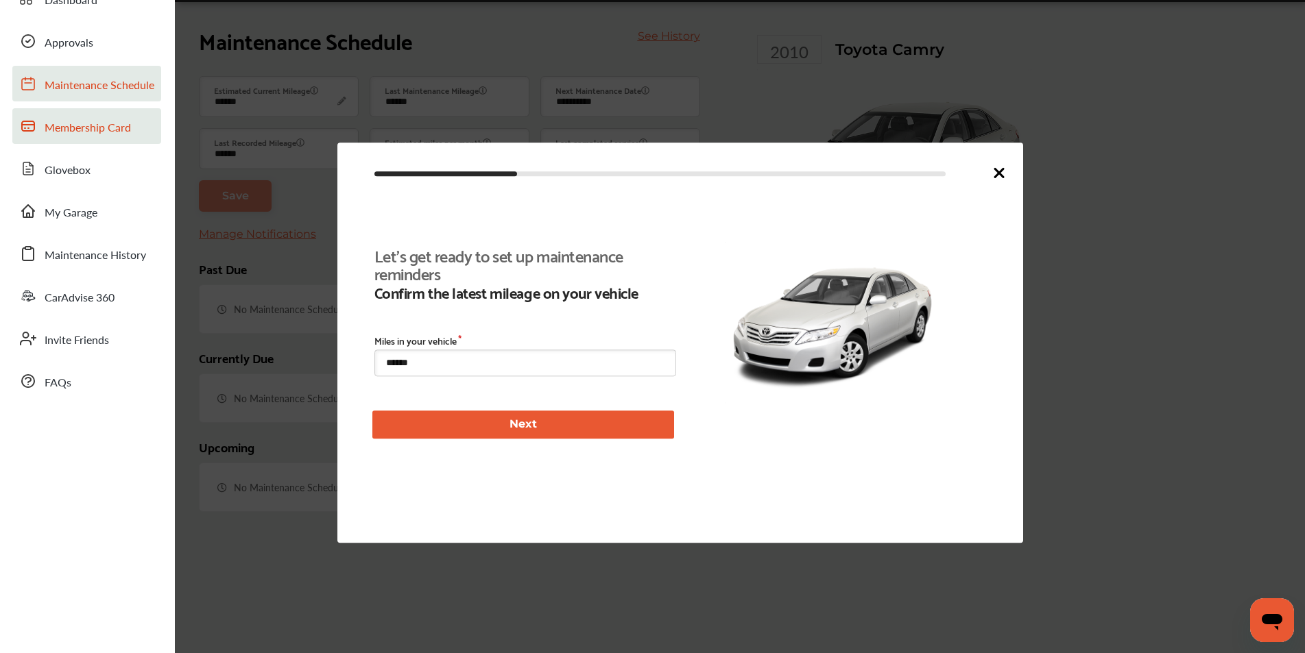
type input "****"
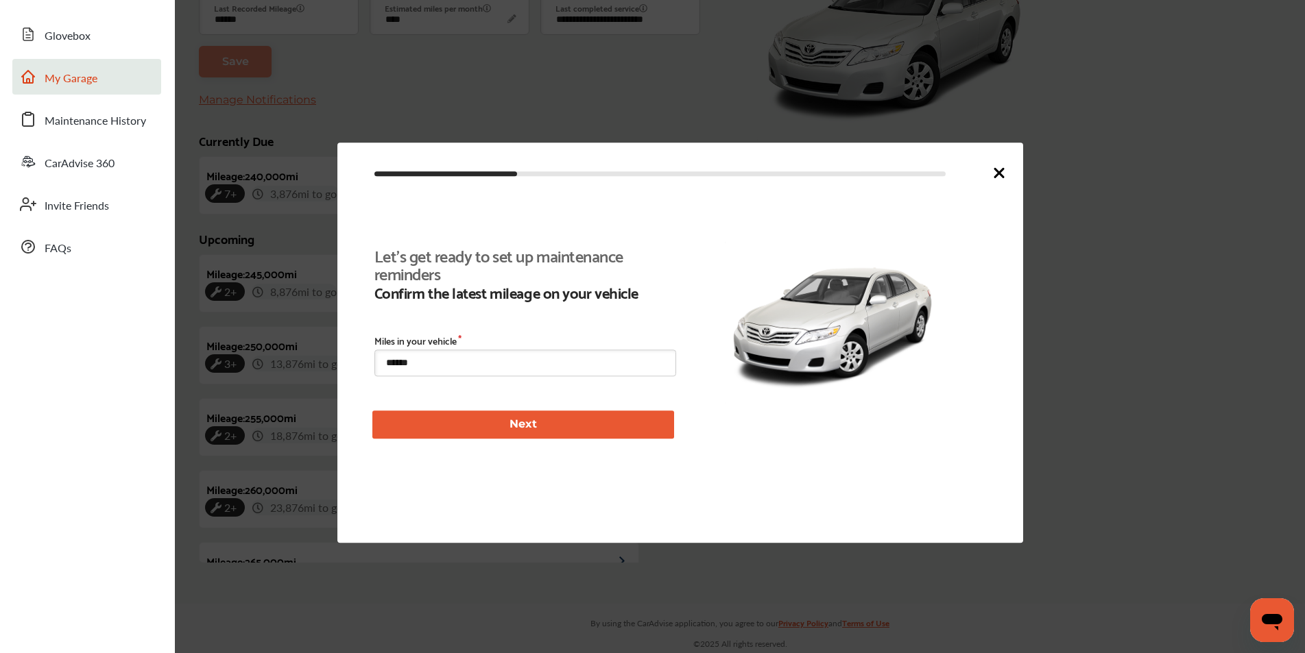
scroll to position [317, 0]
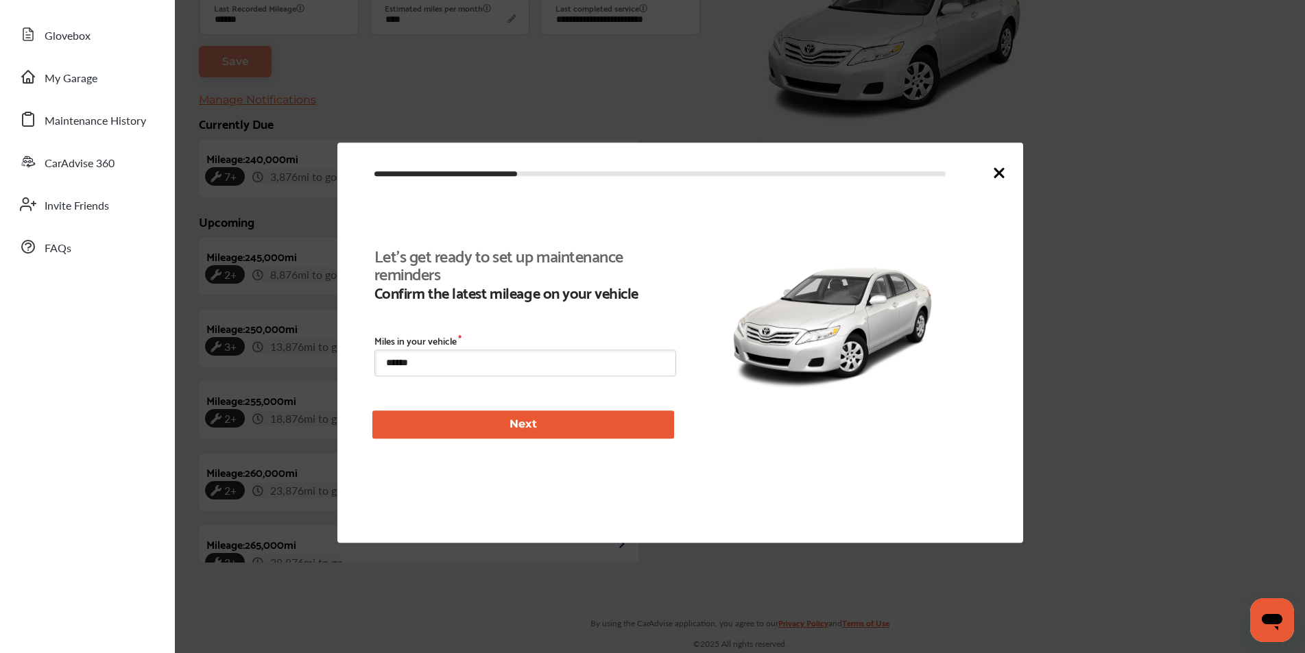
click at [1005, 169] on icon at bounding box center [999, 173] width 16 height 16
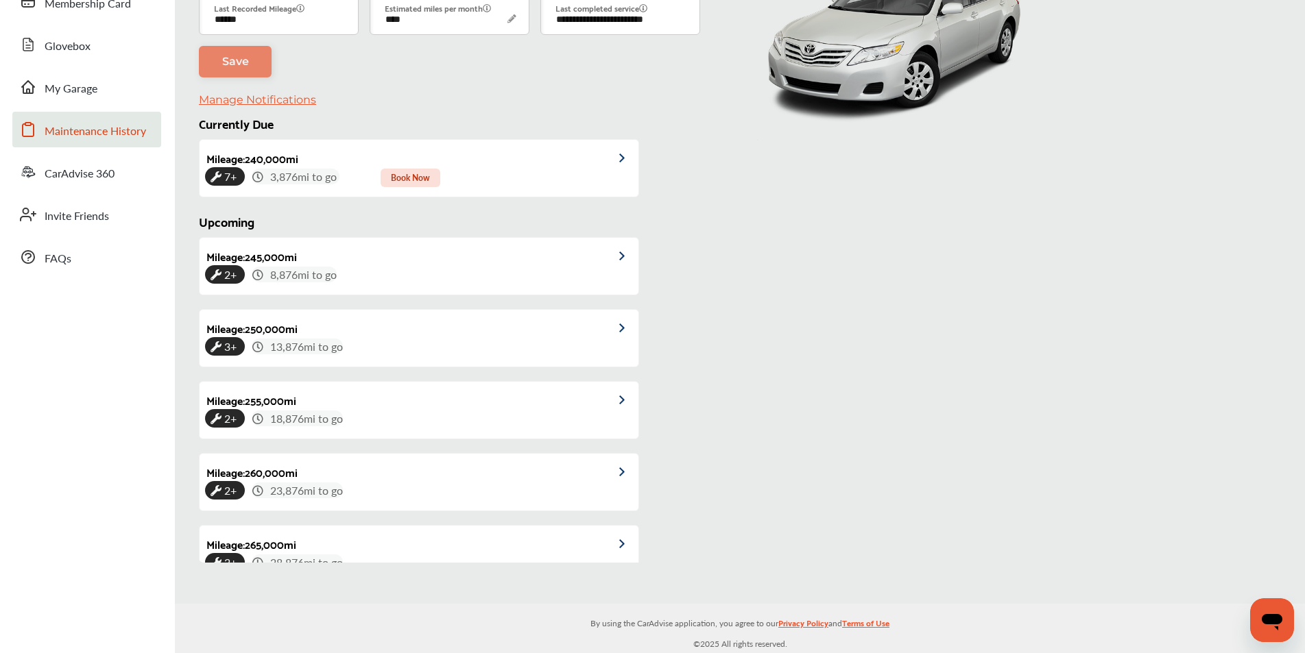
scroll to position [0, 0]
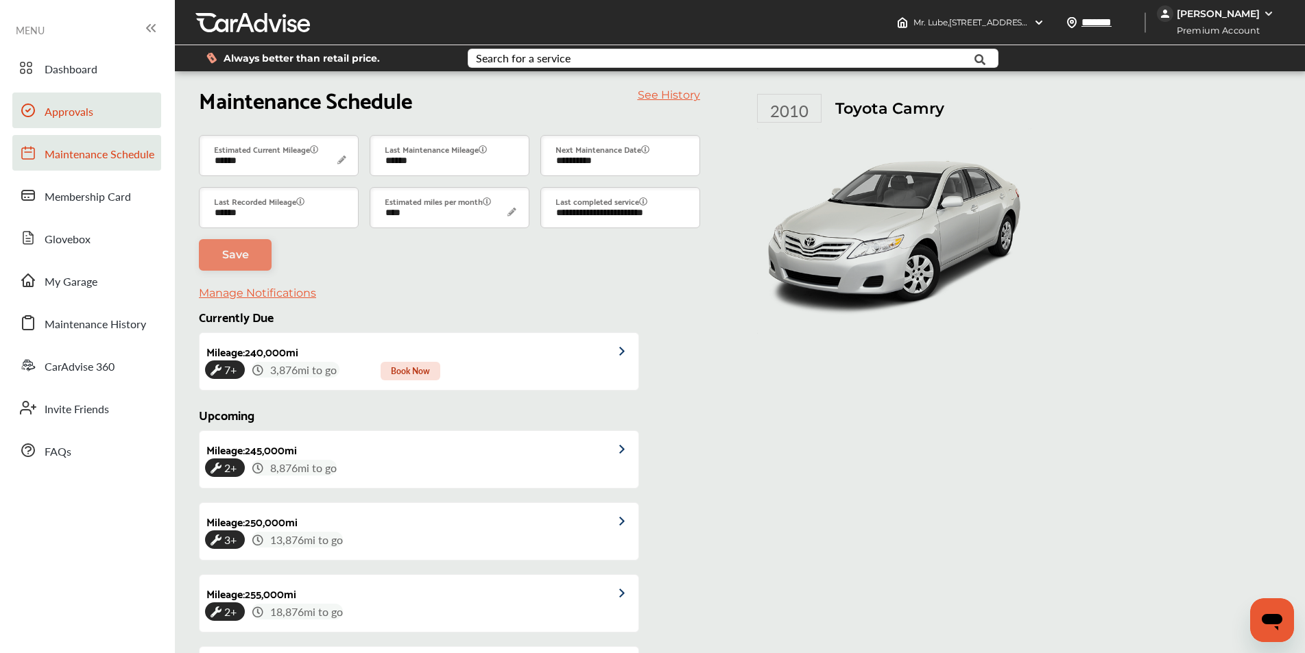
click at [65, 105] on span "Approvals" at bounding box center [69, 113] width 49 height 18
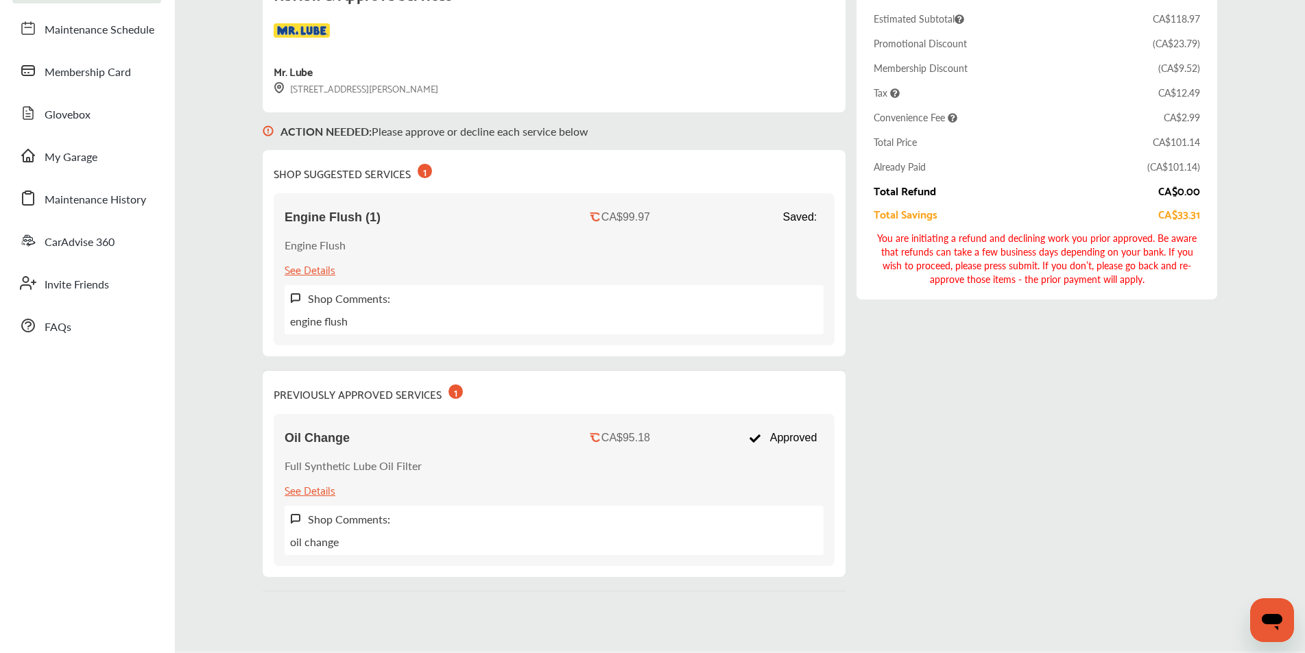
scroll to position [137, 0]
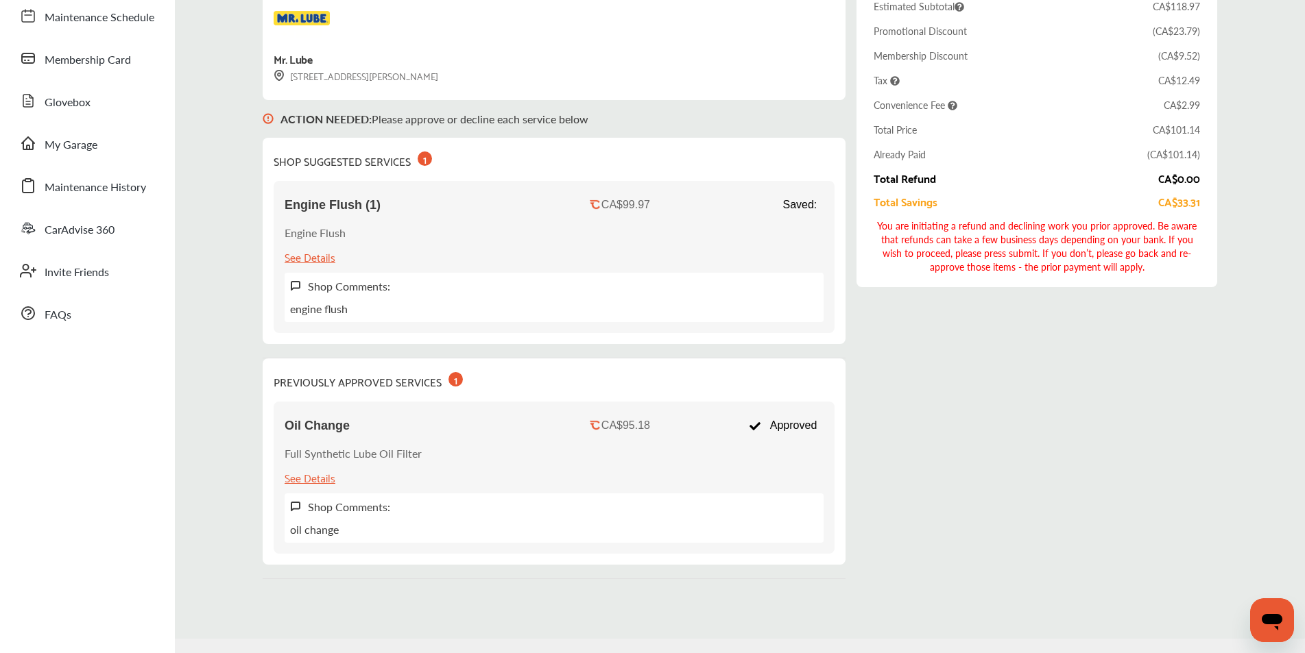
click at [448, 380] on div "1" at bounding box center [455, 379] width 14 height 14
click at [309, 479] on div "See Details" at bounding box center [310, 477] width 51 height 19
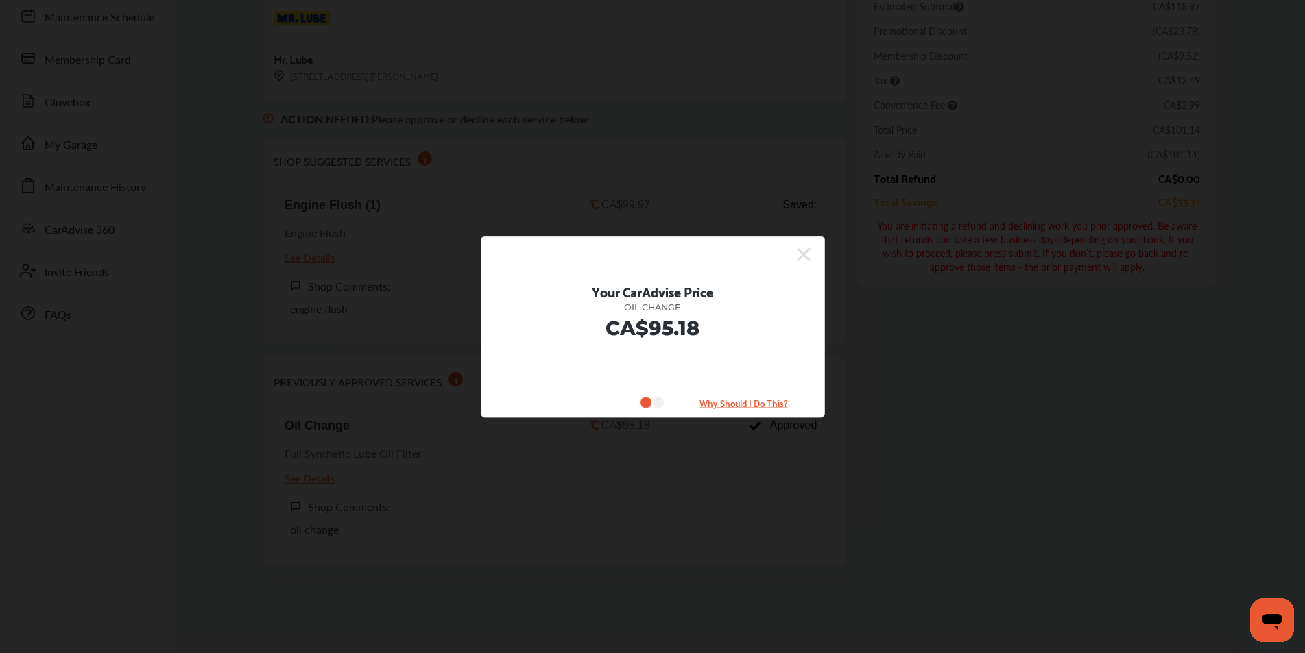
click at [660, 404] on icon at bounding box center [658, 402] width 11 height 11
click at [808, 261] on icon at bounding box center [804, 254] width 14 height 14
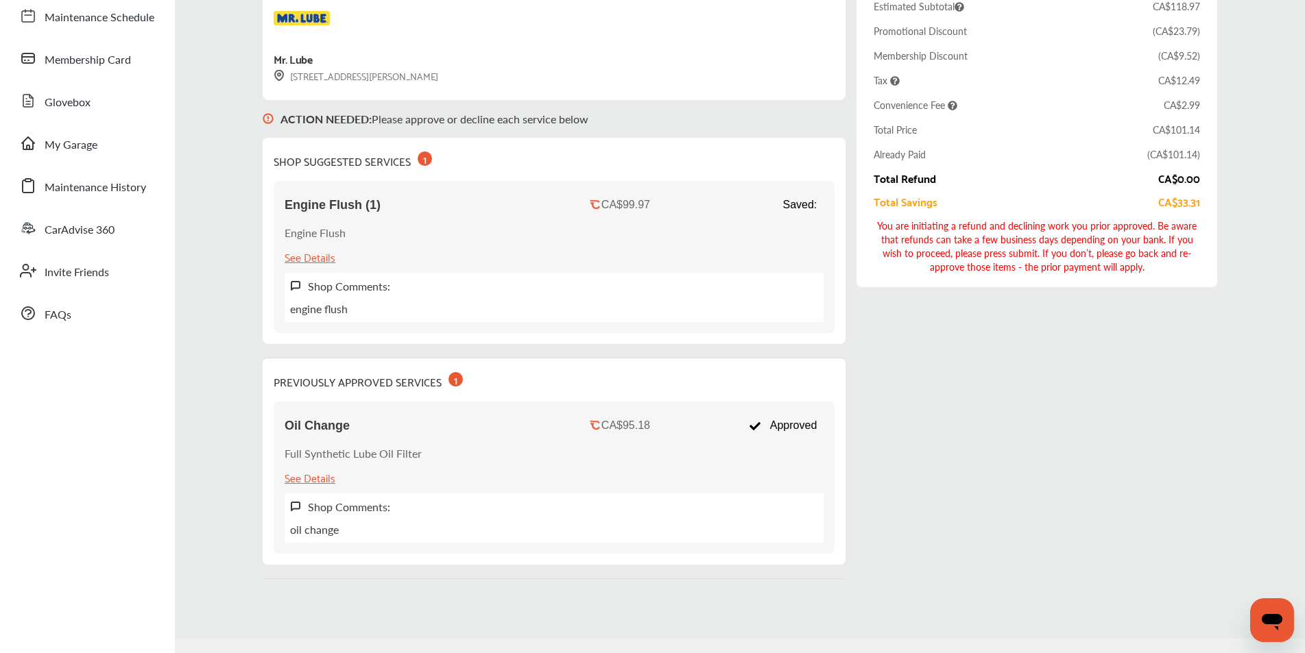
click at [845, 411] on div "PREVIOUSLY APPROVED SERVICES 1 Oil Change CA$95.18 Approved Full Synthetic Lube…" at bounding box center [554, 462] width 583 height 206
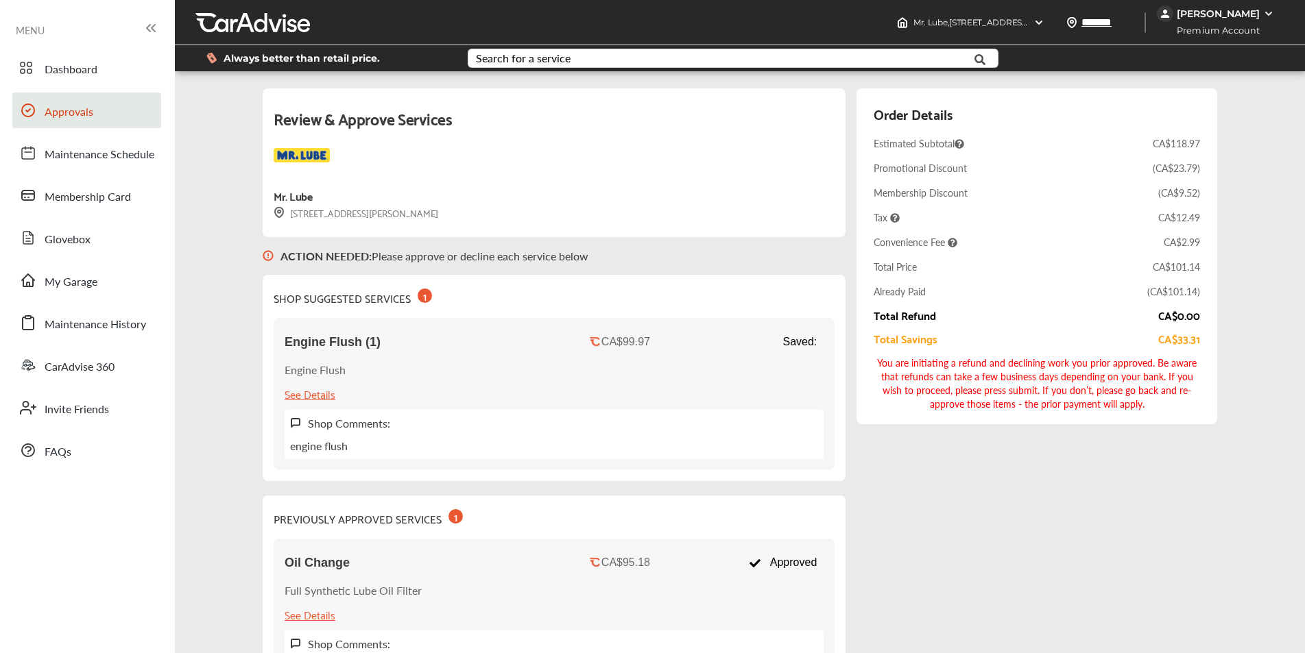
click at [67, 112] on span "Approvals" at bounding box center [69, 113] width 49 height 18
